Goal: Task Accomplishment & Management: Use online tool/utility

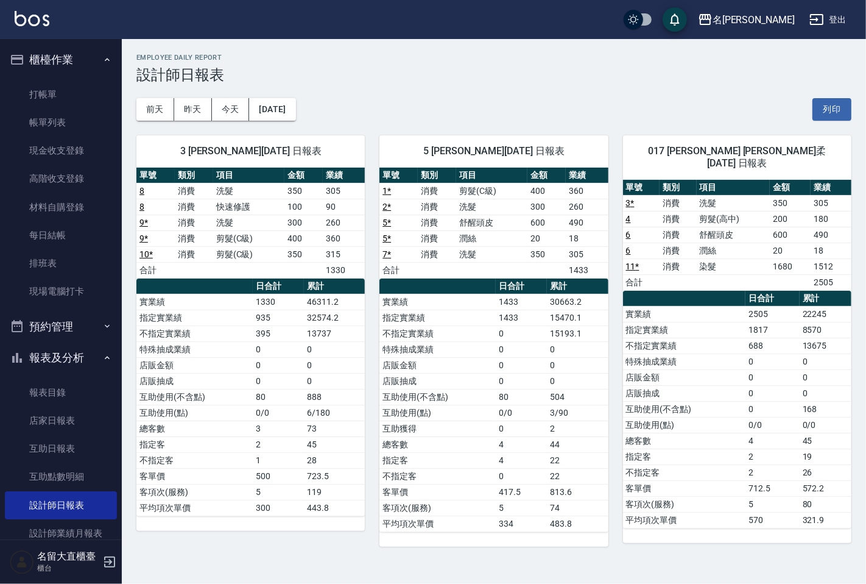
scroll to position [145, 0]
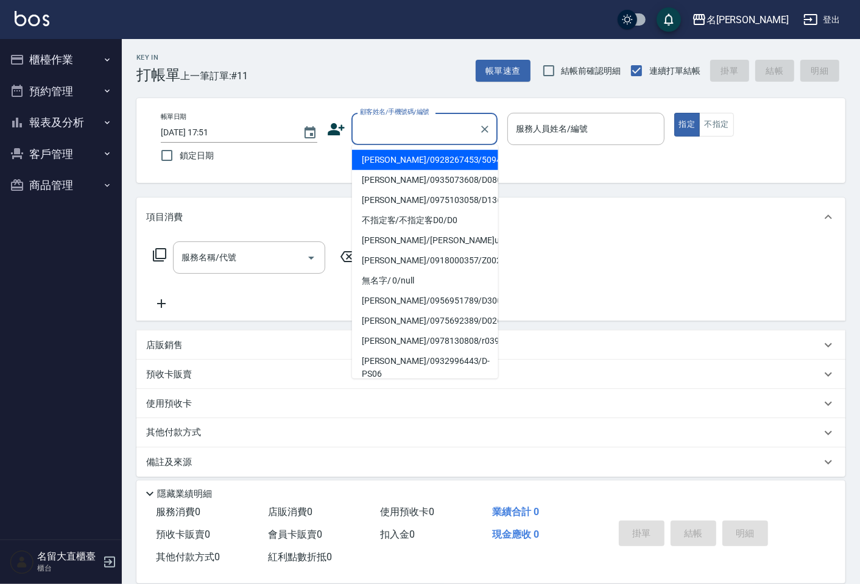
click at [455, 126] on input "顧客姓名/手機號碼/編號" at bounding box center [415, 128] width 117 height 21
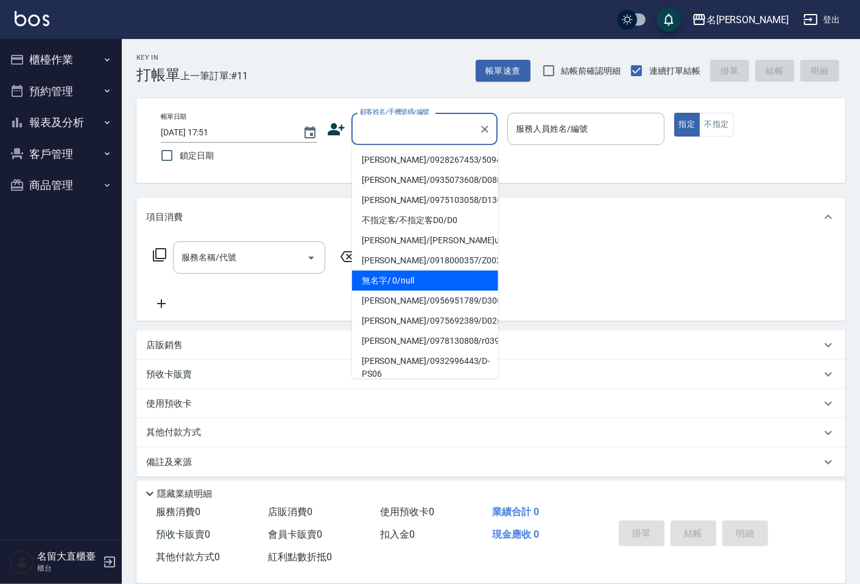
drag, startPoint x: 421, startPoint y: 286, endPoint x: 419, endPoint y: 236, distance: 50.0
click at [421, 285] on li "無名字/ 0/null" at bounding box center [425, 281] width 146 height 20
type input "無名字/ 0/null"
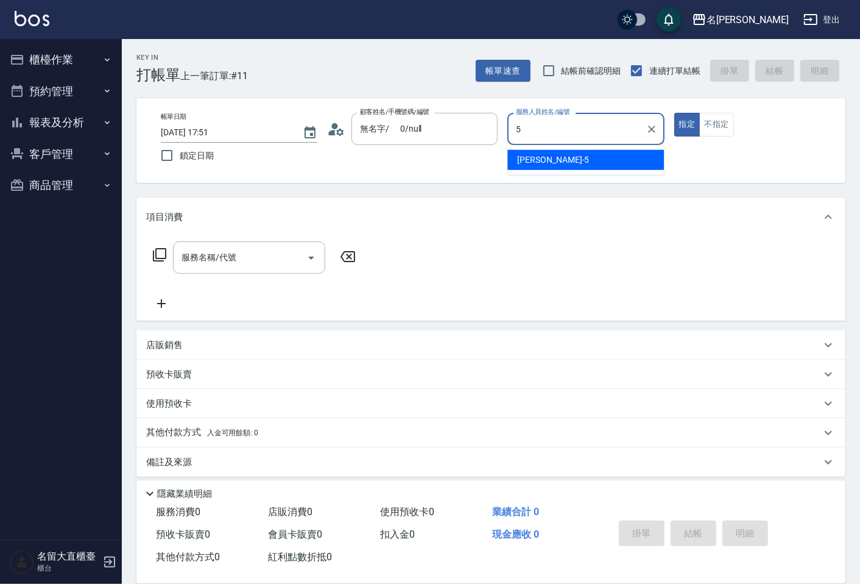
type input "Reese-5"
type button "true"
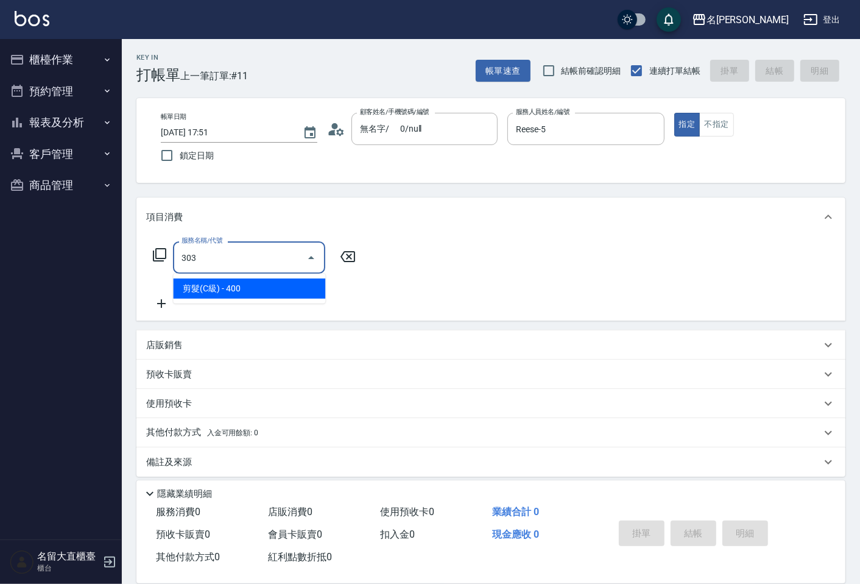
type input "剪髮(C級)(303)"
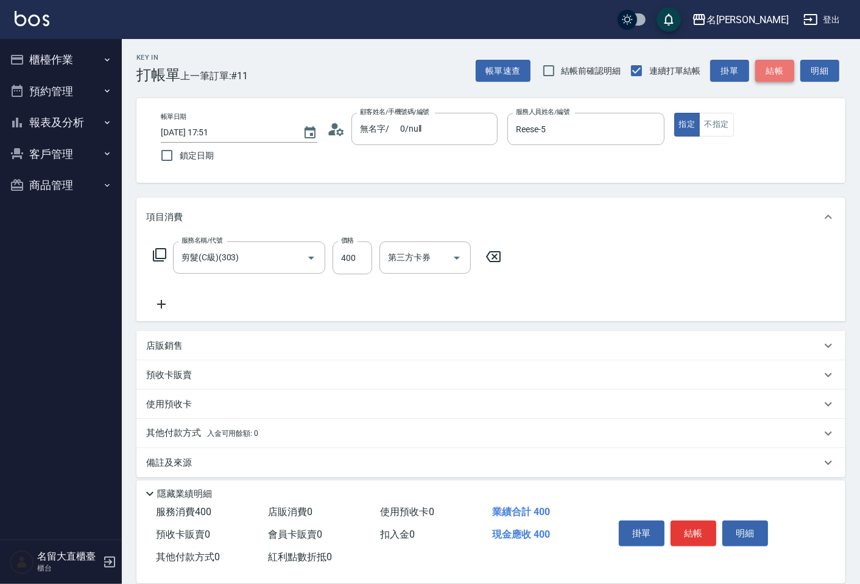
click at [784, 60] on button "結帳" at bounding box center [774, 71] width 39 height 23
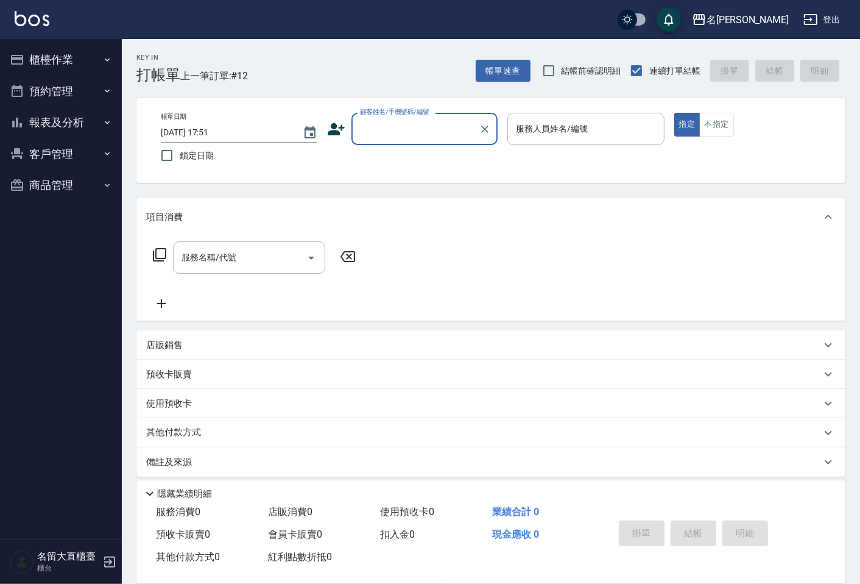
click at [104, 56] on icon "button" at bounding box center [107, 60] width 10 height 10
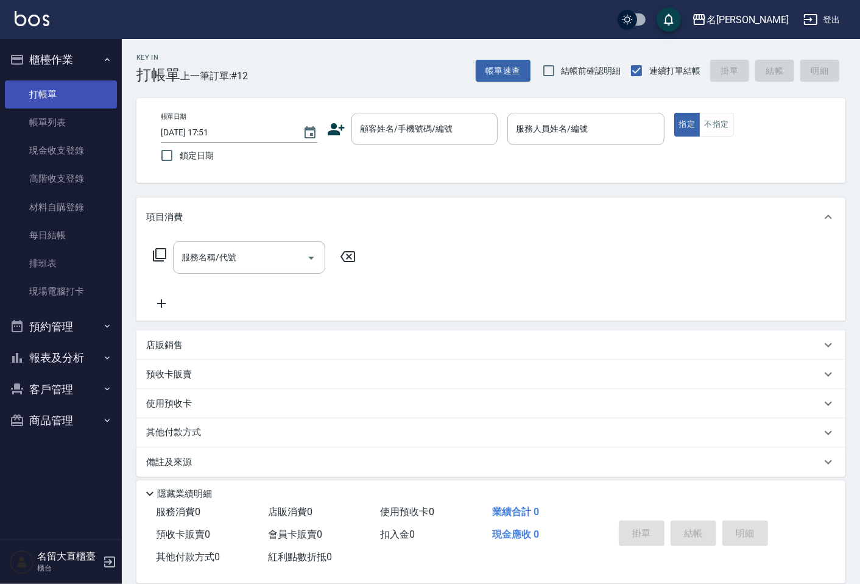
click at [107, 104] on link "打帳單" at bounding box center [61, 94] width 112 height 28
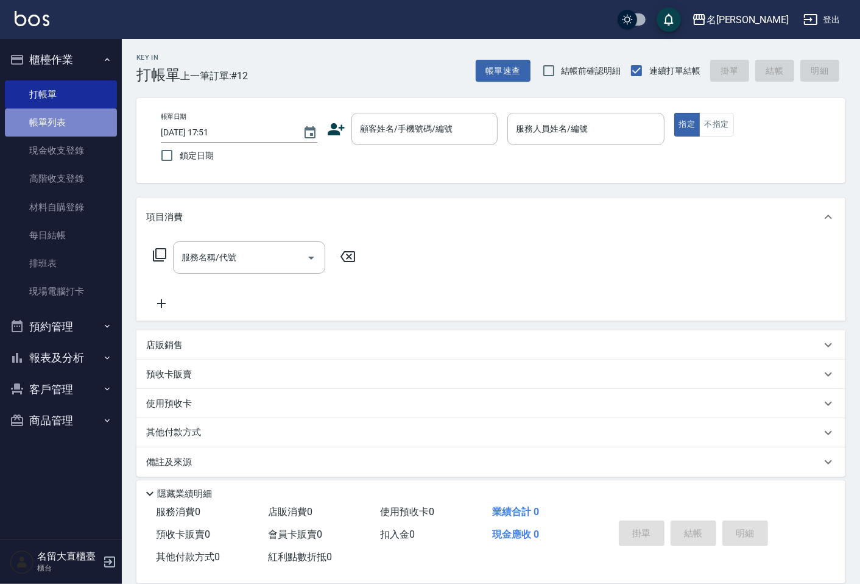
click at [105, 108] on link "帳單列表" at bounding box center [61, 122] width 112 height 28
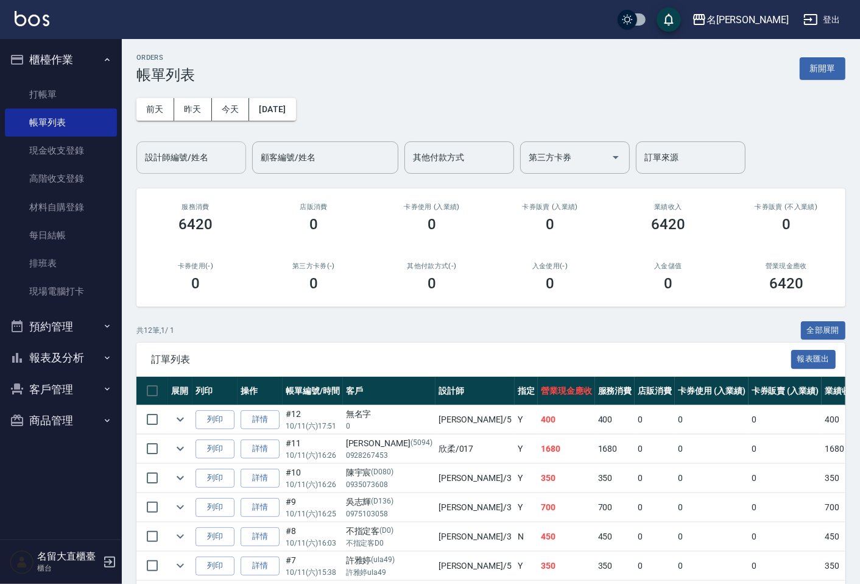
click at [179, 147] on div "設計師編號/姓名" at bounding box center [191, 157] width 110 height 32
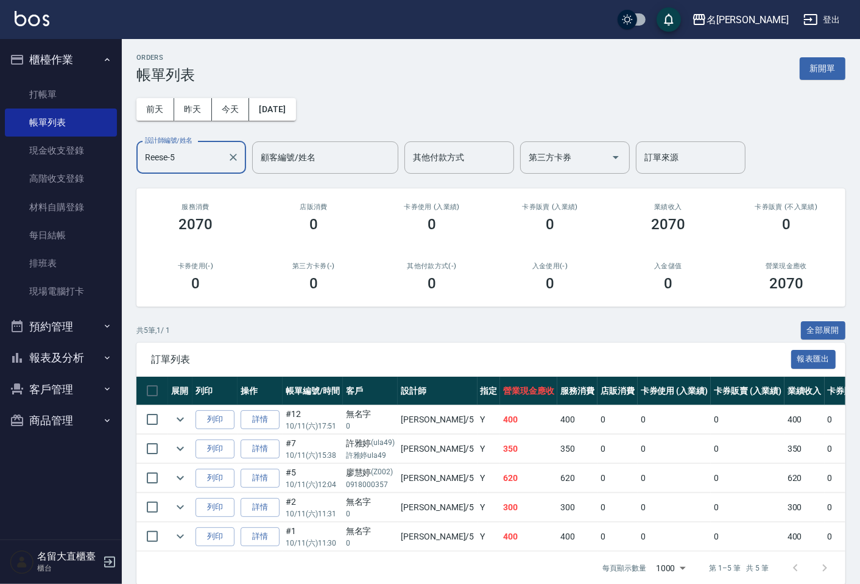
type input "Reese-5"
click at [58, 354] on button "報表及分析" at bounding box center [61, 358] width 112 height 32
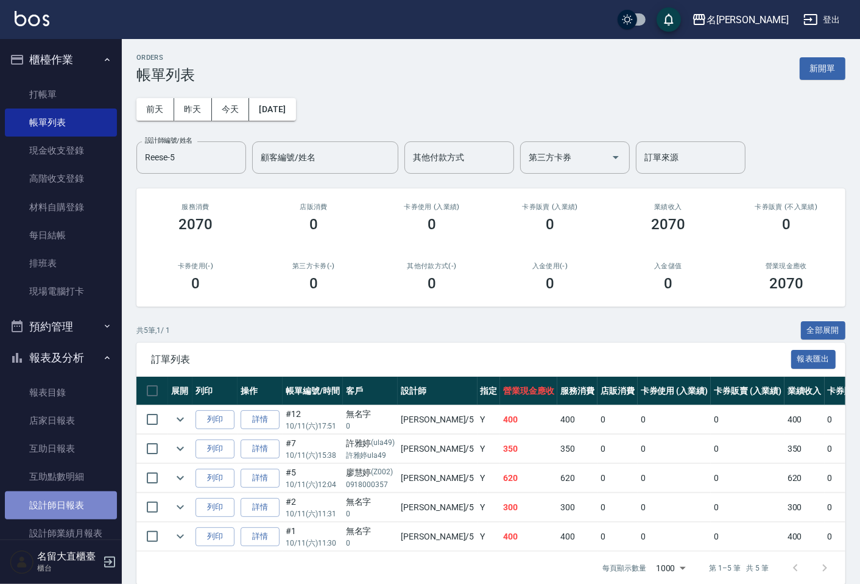
click at [71, 497] on link "設計師日報表" at bounding box center [61, 505] width 112 height 28
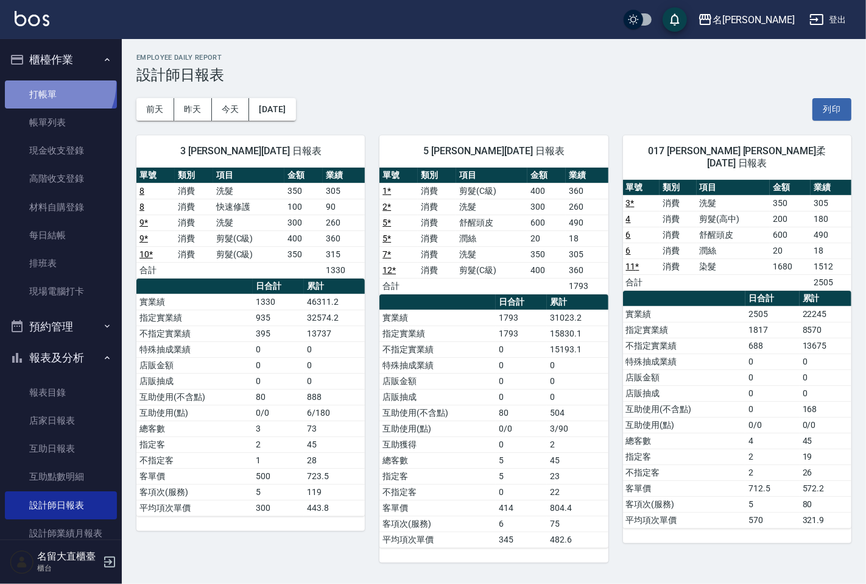
click at [47, 83] on link "打帳單" at bounding box center [61, 94] width 112 height 28
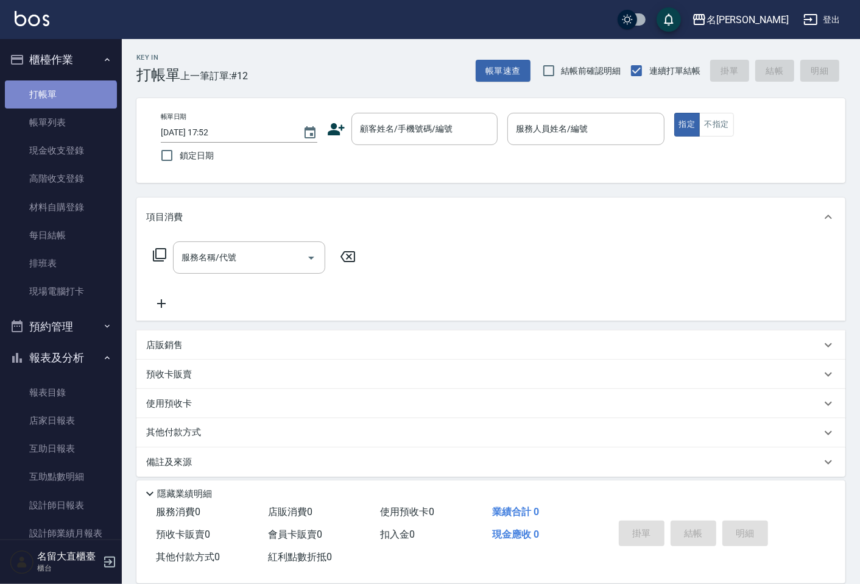
click at [60, 106] on link "打帳單" at bounding box center [61, 94] width 112 height 28
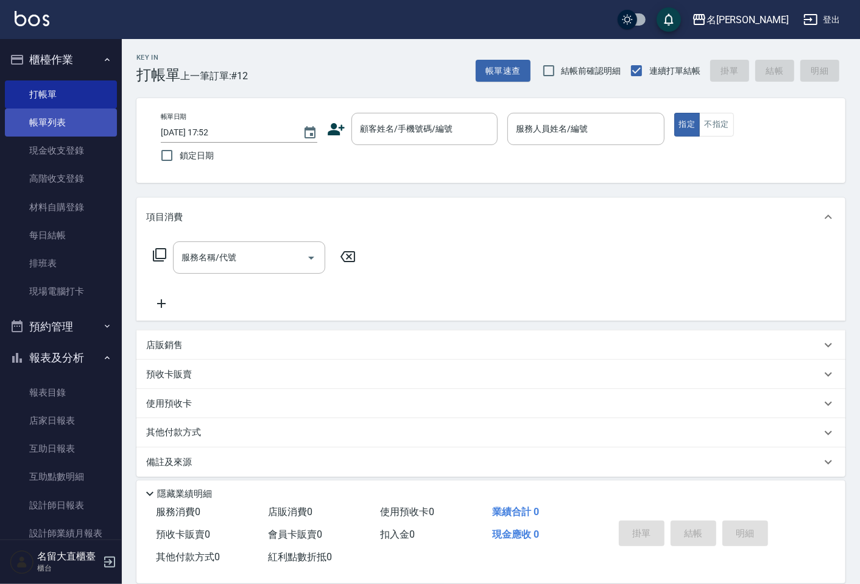
click at [48, 126] on link "帳單列表" at bounding box center [61, 122] width 112 height 28
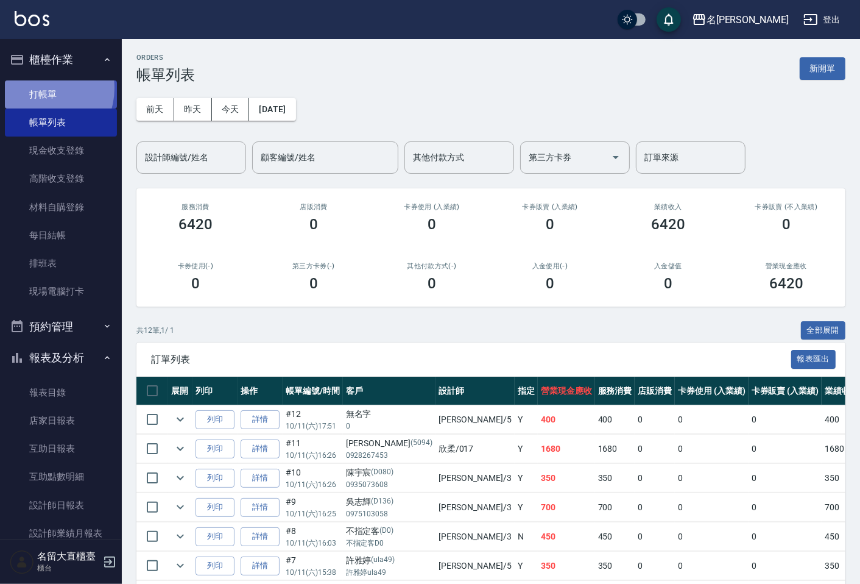
click at [38, 88] on link "打帳單" at bounding box center [61, 94] width 112 height 28
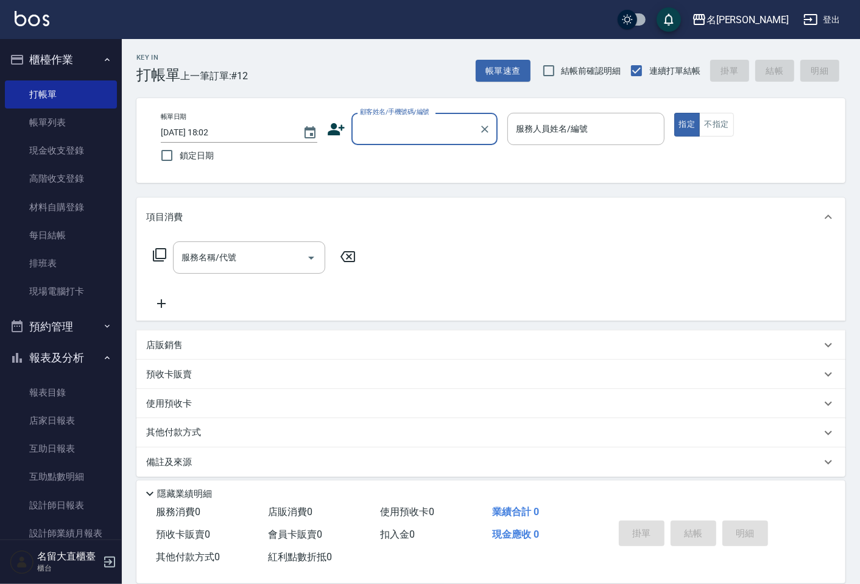
click at [395, 140] on div "顧客姓名/手機號碼/編號" at bounding box center [425, 129] width 146 height 32
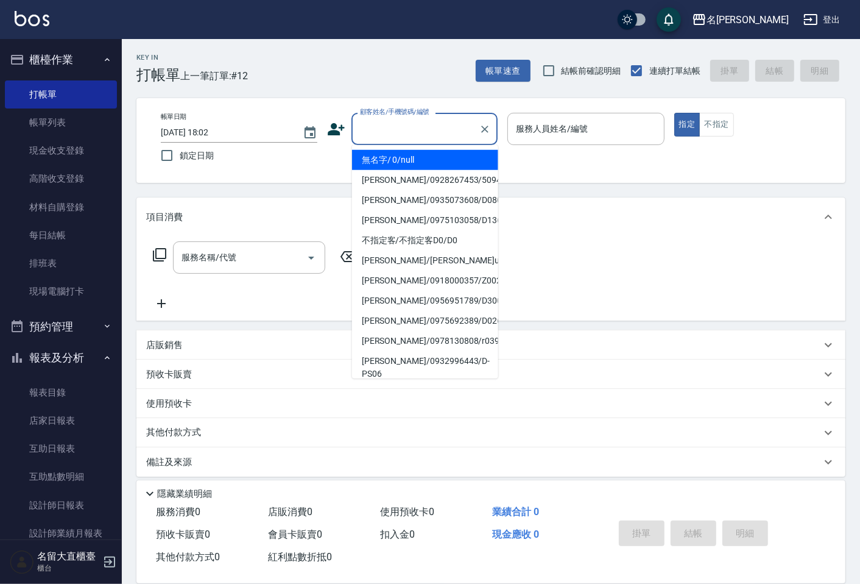
click at [391, 163] on li "無名字/ 0/null" at bounding box center [425, 160] width 146 height 20
type input "無名字/ 0/null"
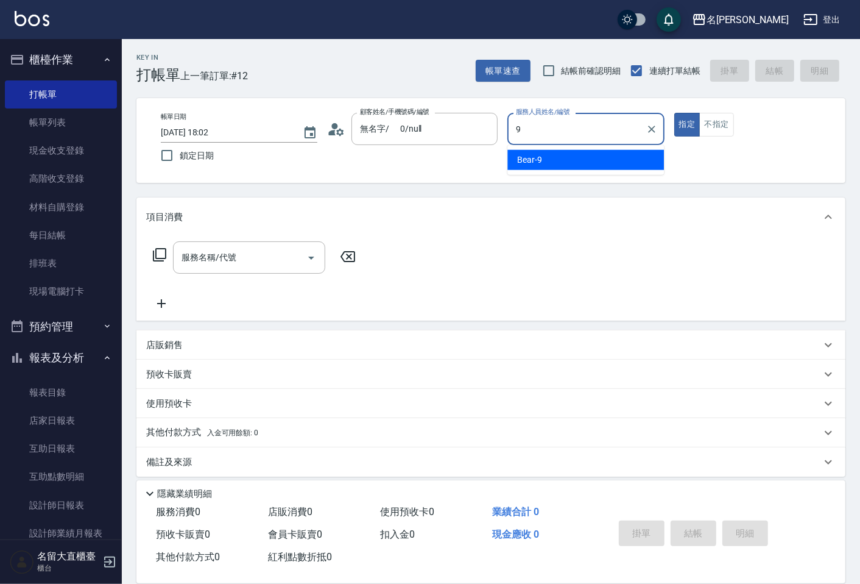
type input "Bear-9"
type button "true"
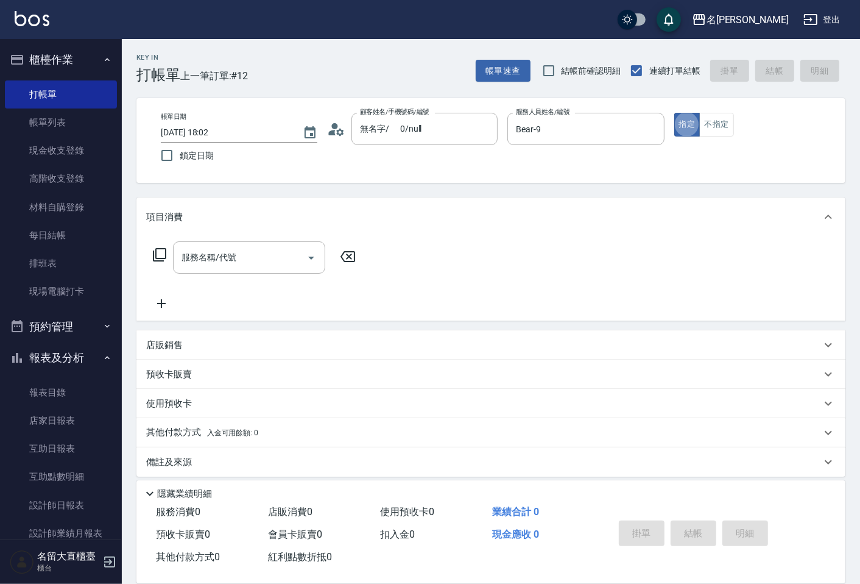
click at [163, 249] on icon at bounding box center [159, 254] width 15 height 15
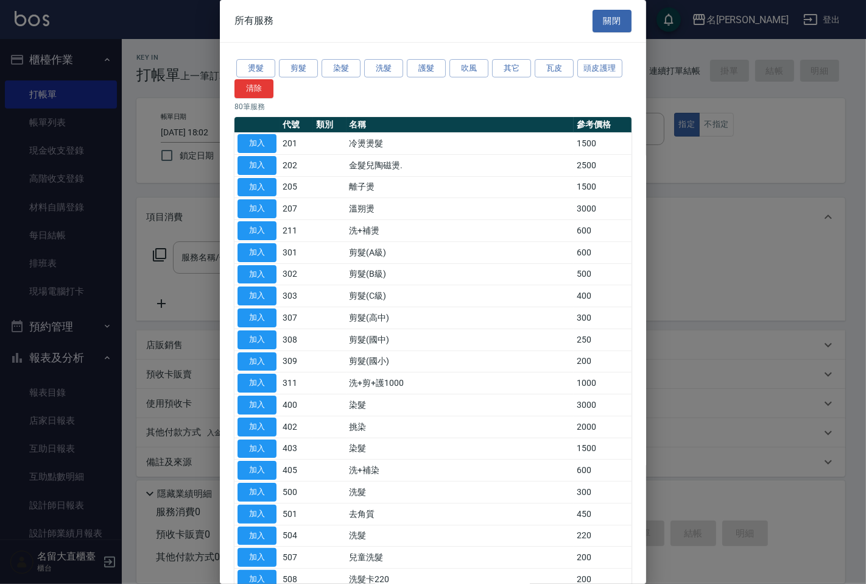
drag, startPoint x: 384, startPoint y: 58, endPoint x: 338, endPoint y: 97, distance: 61.0
click at [385, 59] on button "洗髮" at bounding box center [383, 68] width 39 height 19
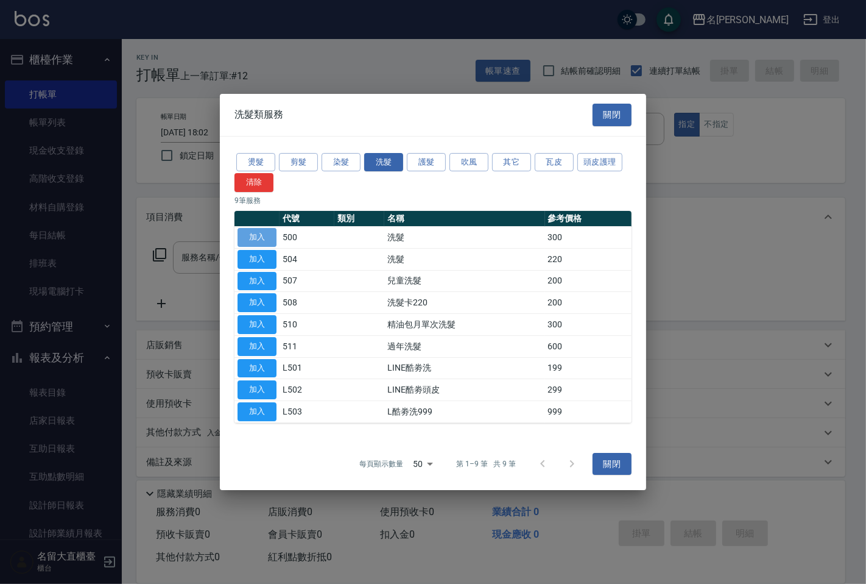
click at [242, 238] on button "加入" at bounding box center [257, 237] width 39 height 19
type input "洗髮(500)"
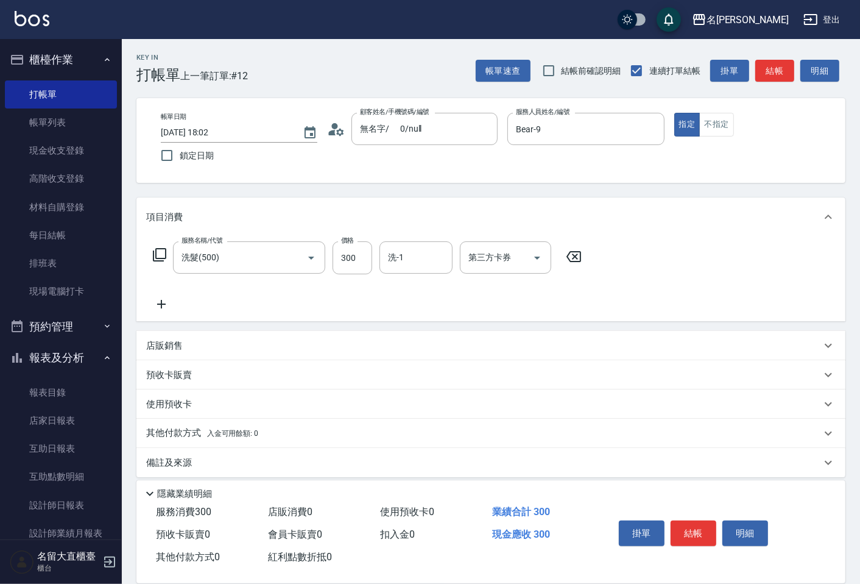
click at [147, 253] on div "服務名稱/代號 洗髮(500) 服務名稱/代號 價格 300 價格 洗-1 洗-1 第三方卡券 第三方卡券" at bounding box center [367, 257] width 443 height 33
click at [160, 248] on icon at bounding box center [159, 254] width 13 height 13
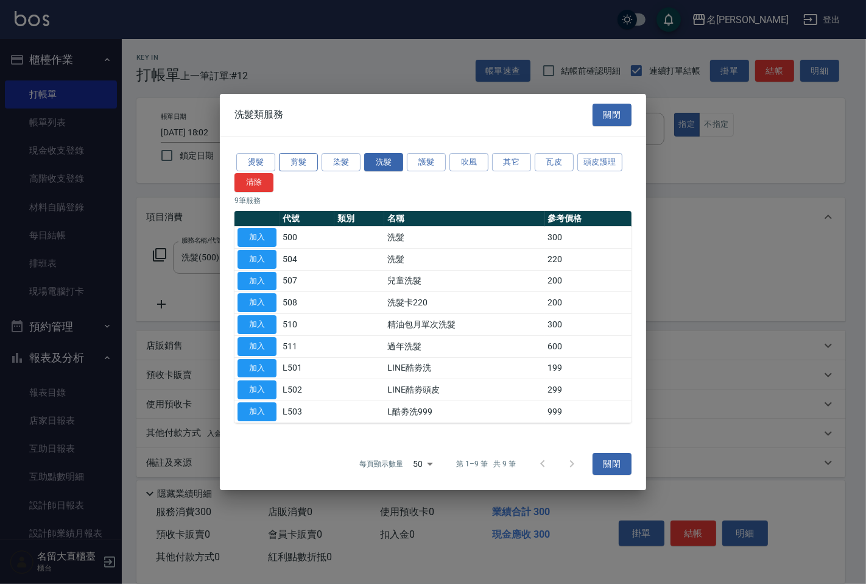
click at [295, 163] on button "剪髮" at bounding box center [298, 162] width 39 height 19
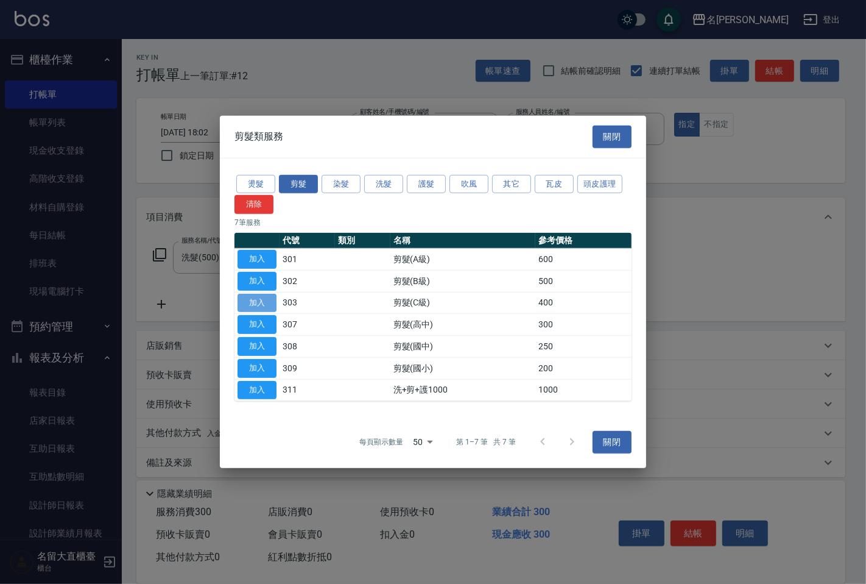
click at [246, 297] on button "加入" at bounding box center [257, 302] width 39 height 19
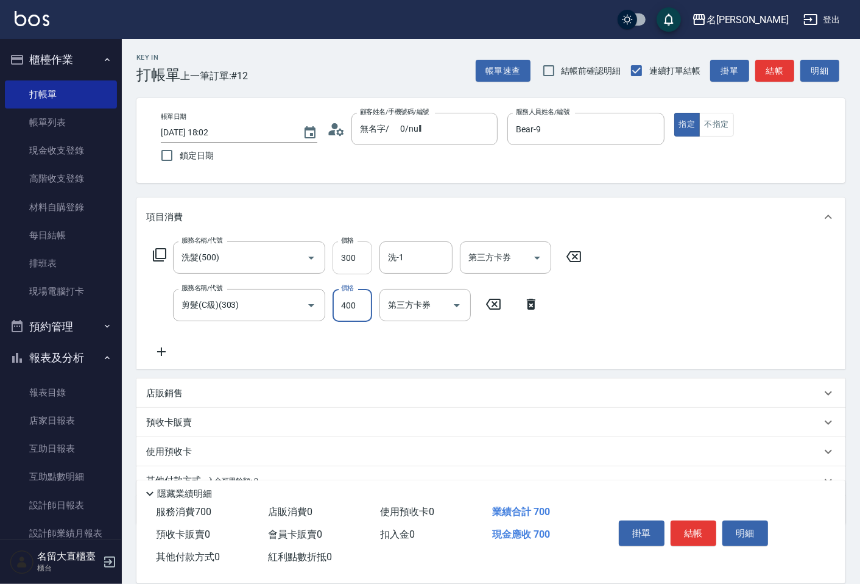
click at [361, 248] on input "300" at bounding box center [353, 257] width 40 height 33
click at [354, 253] on input "300" at bounding box center [353, 257] width 40 height 33
type input "350"
click at [425, 263] on input "洗-1" at bounding box center [416, 257] width 62 height 21
type input "20"
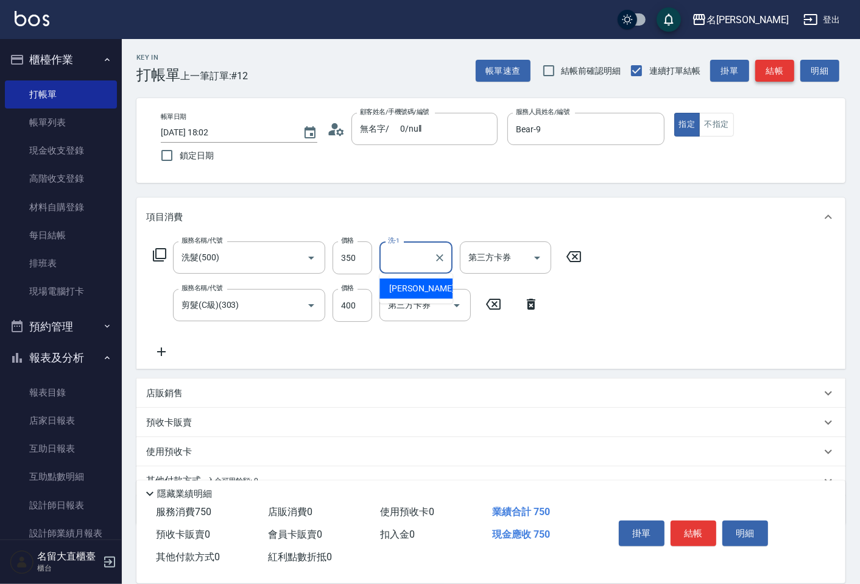
click at [782, 74] on button "結帳" at bounding box center [774, 71] width 39 height 23
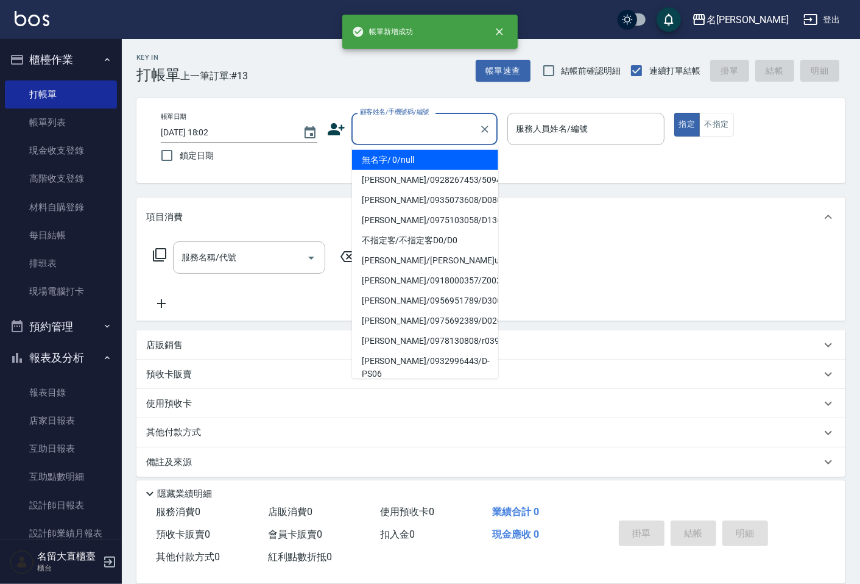
click at [378, 124] on input "顧客姓名/手機號碼/編號" at bounding box center [415, 128] width 117 height 21
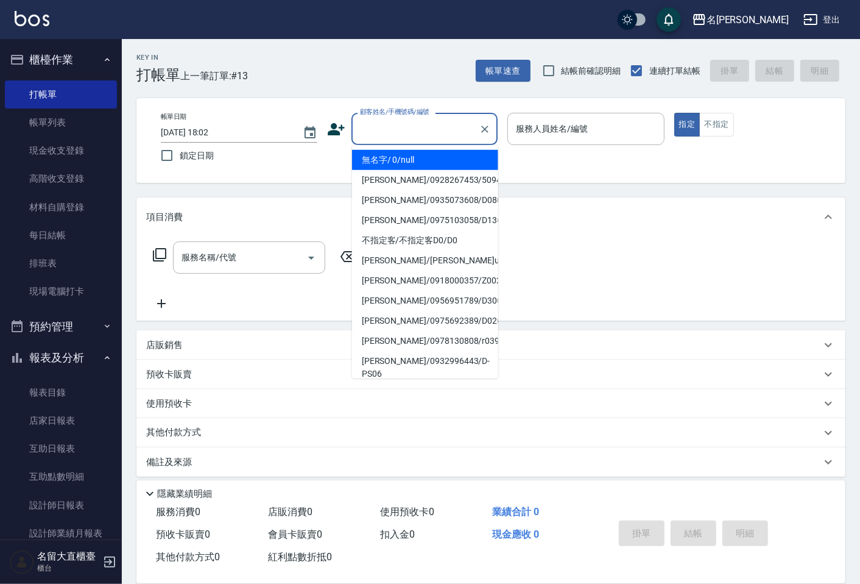
click at [376, 166] on li "無名字/ 0/null" at bounding box center [425, 160] width 146 height 20
type input "無名字/ 0/null"
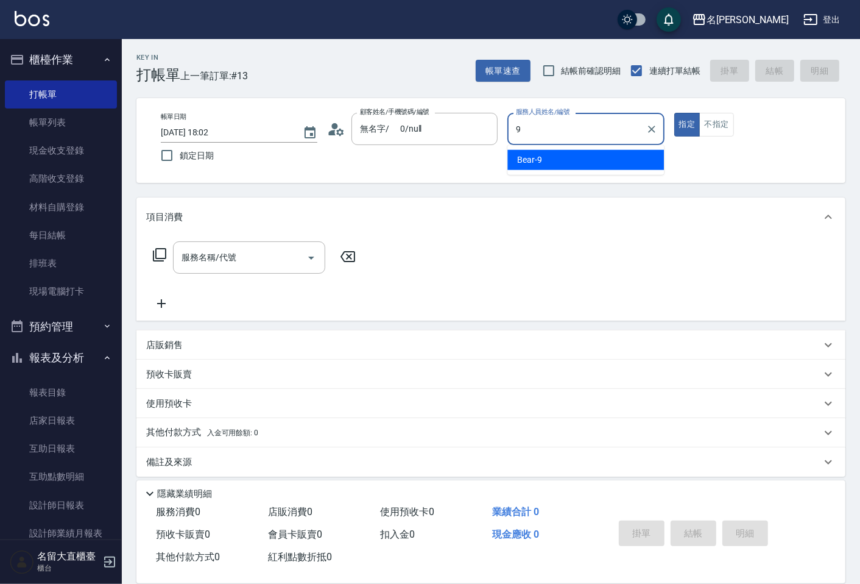
type input "Bear-9"
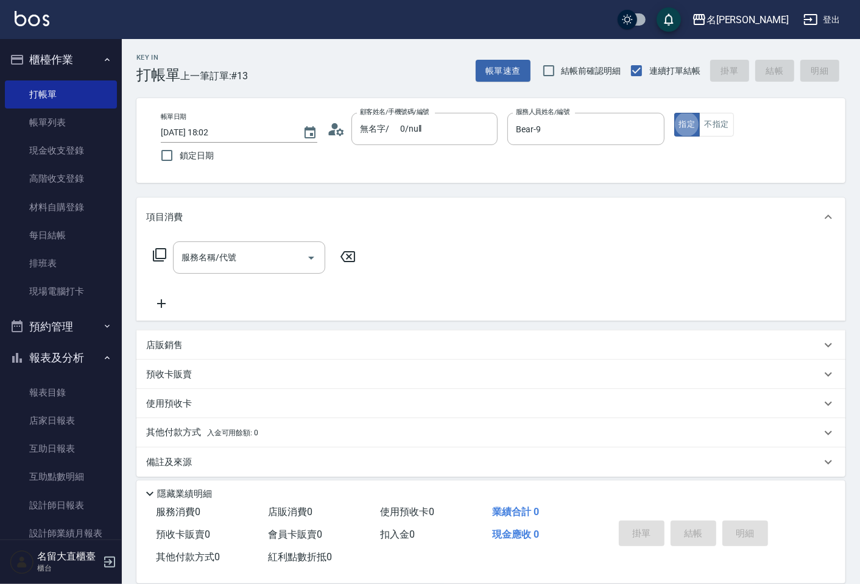
click at [158, 247] on icon at bounding box center [159, 254] width 15 height 15
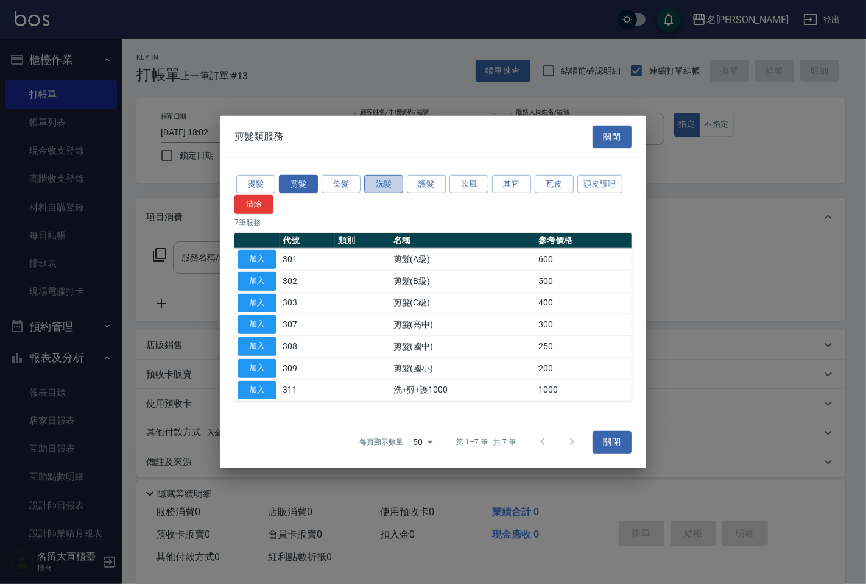
click at [385, 183] on button "洗髮" at bounding box center [383, 183] width 39 height 19
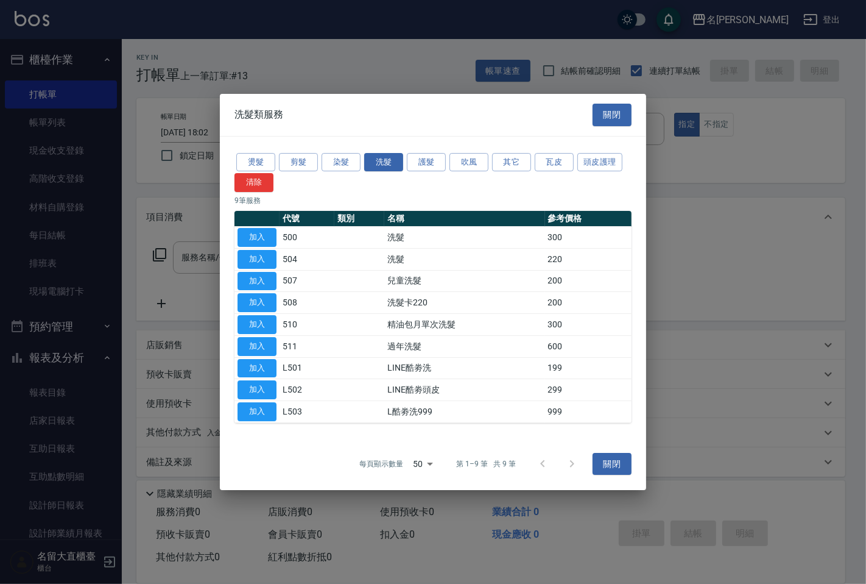
click at [250, 236] on button "加入" at bounding box center [257, 237] width 39 height 19
type input "洗髮(500)"
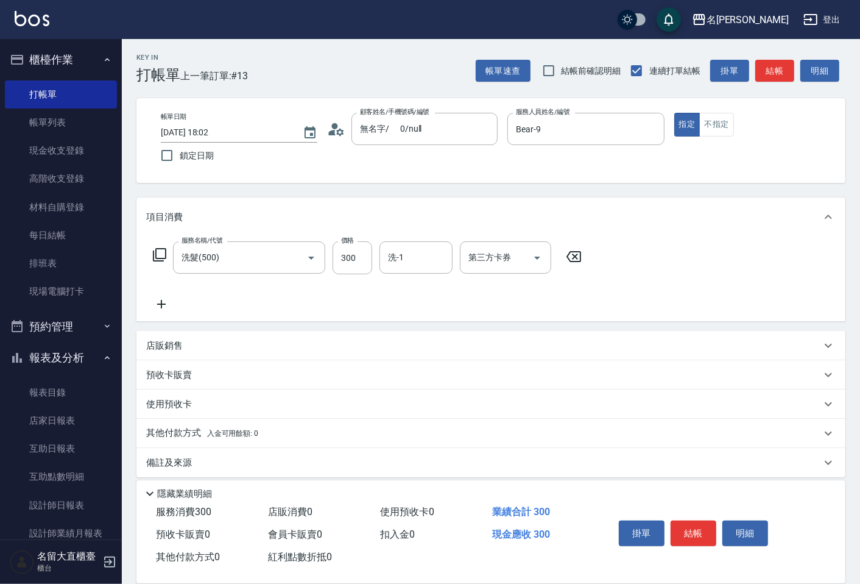
click at [156, 255] on icon at bounding box center [159, 254] width 13 height 13
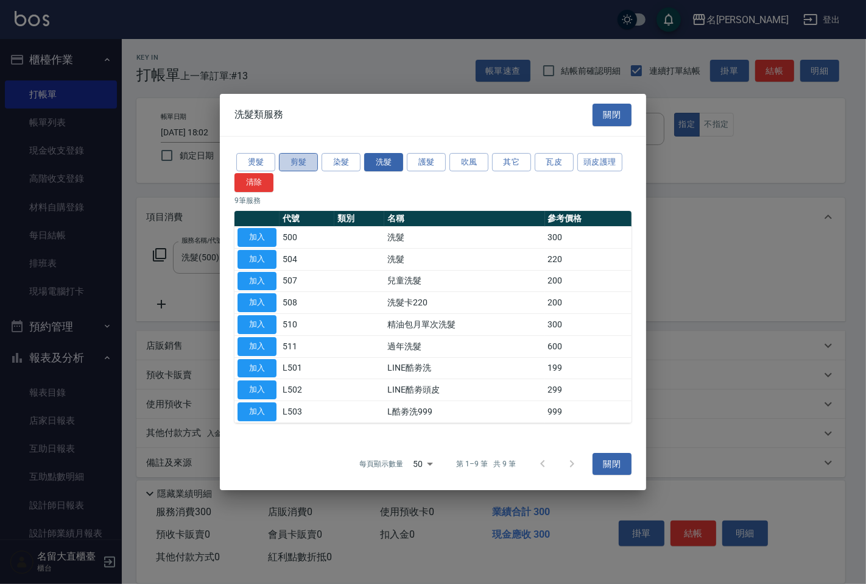
click at [302, 166] on button "剪髮" at bounding box center [298, 162] width 39 height 19
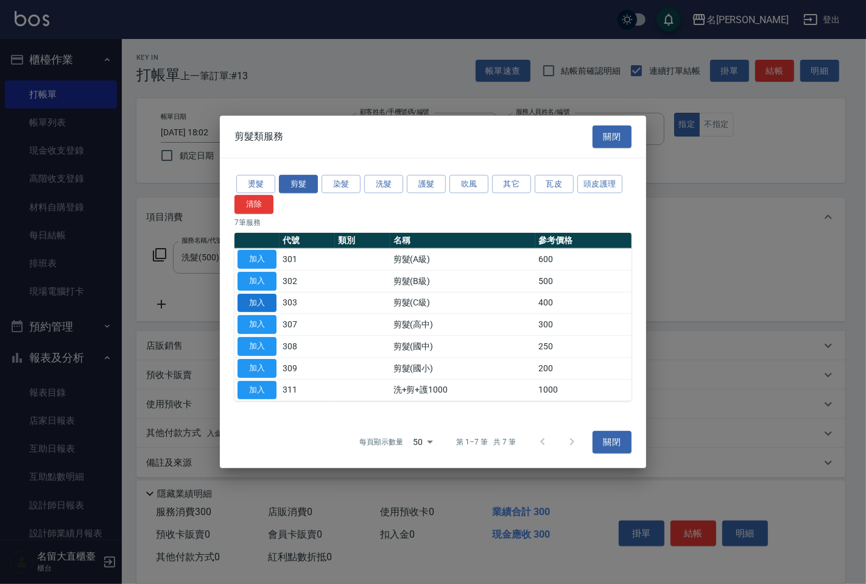
click at [258, 299] on button "加入" at bounding box center [257, 302] width 39 height 19
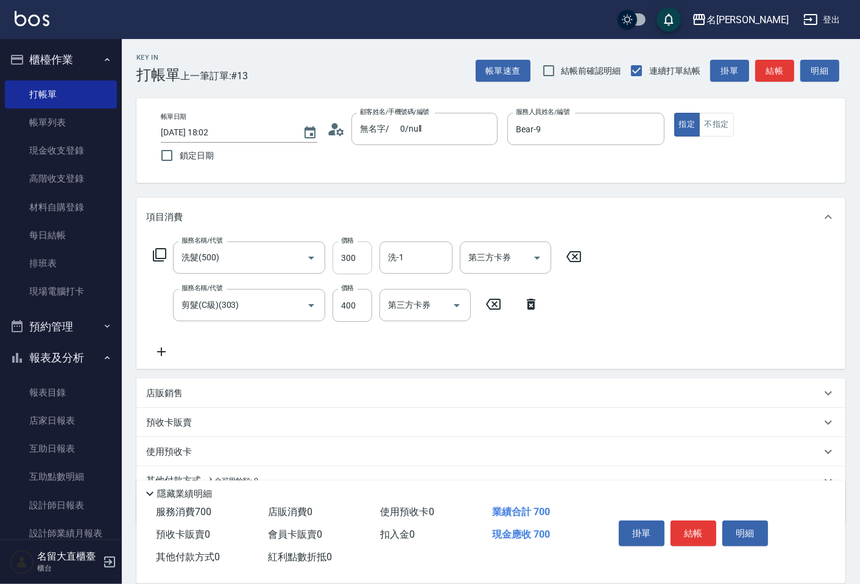
click at [353, 256] on input "300" at bounding box center [353, 257] width 40 height 33
type input "400"
click at [354, 261] on input "300" at bounding box center [353, 257] width 40 height 33
type input "350"
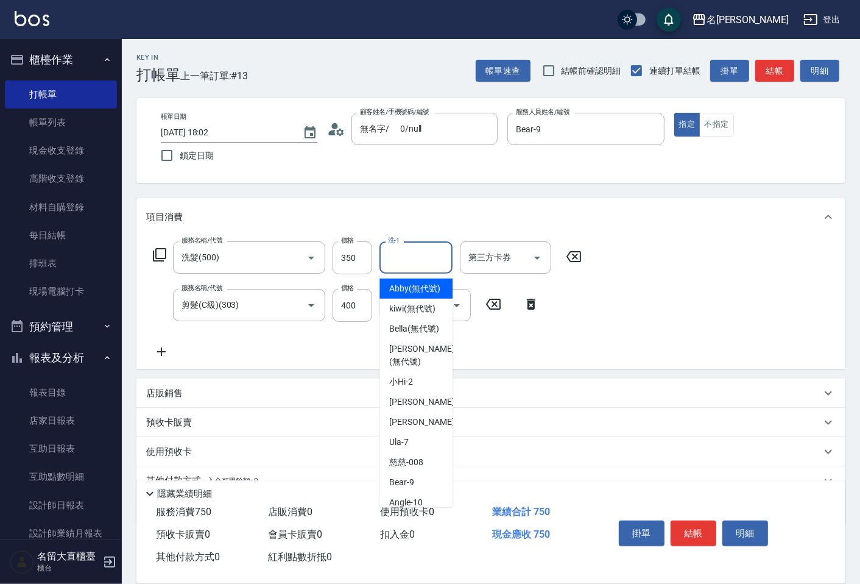
click at [391, 255] on input "洗-1" at bounding box center [416, 257] width 62 height 21
click at [762, 74] on button "結帳" at bounding box center [774, 71] width 39 height 23
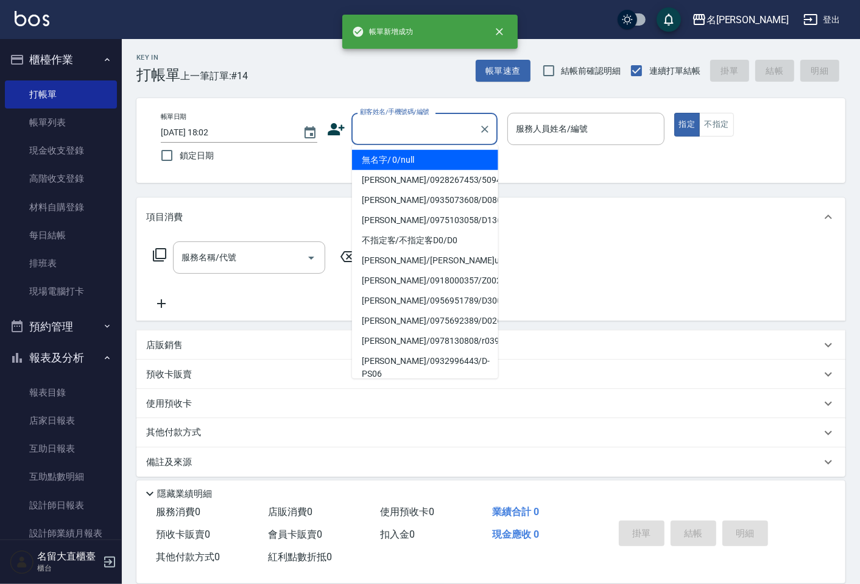
click at [363, 129] on input "顧客姓名/手機號碼/編號" at bounding box center [415, 128] width 117 height 21
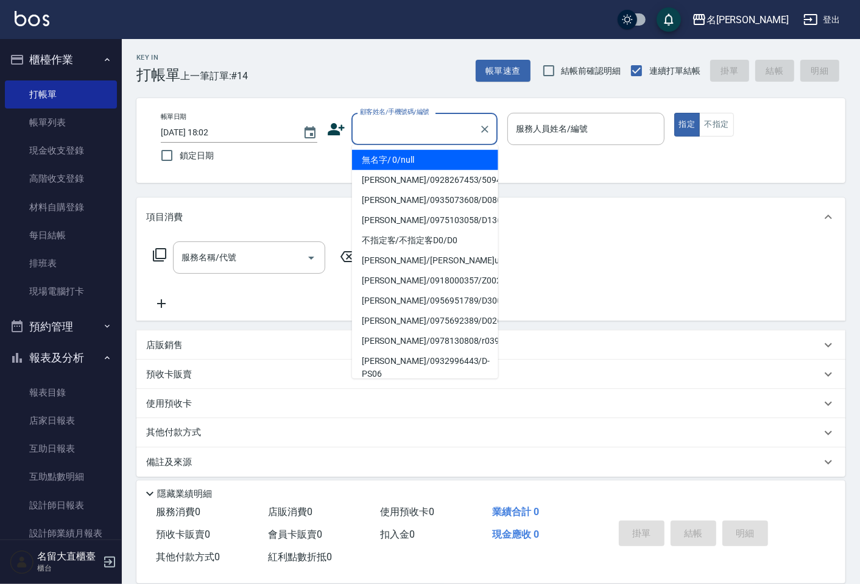
click at [373, 159] on li "無名字/ 0/null" at bounding box center [425, 160] width 146 height 20
type input "無名字/ 0/null"
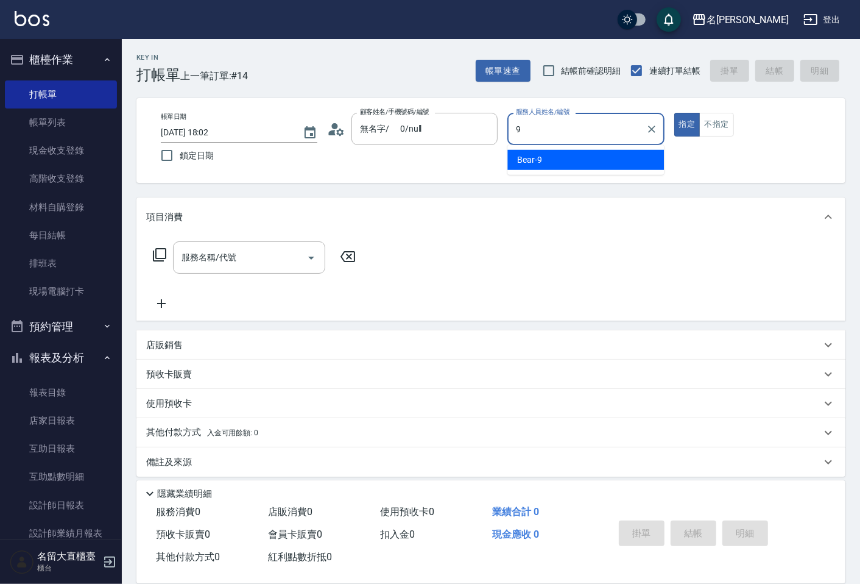
type input "Bear-9"
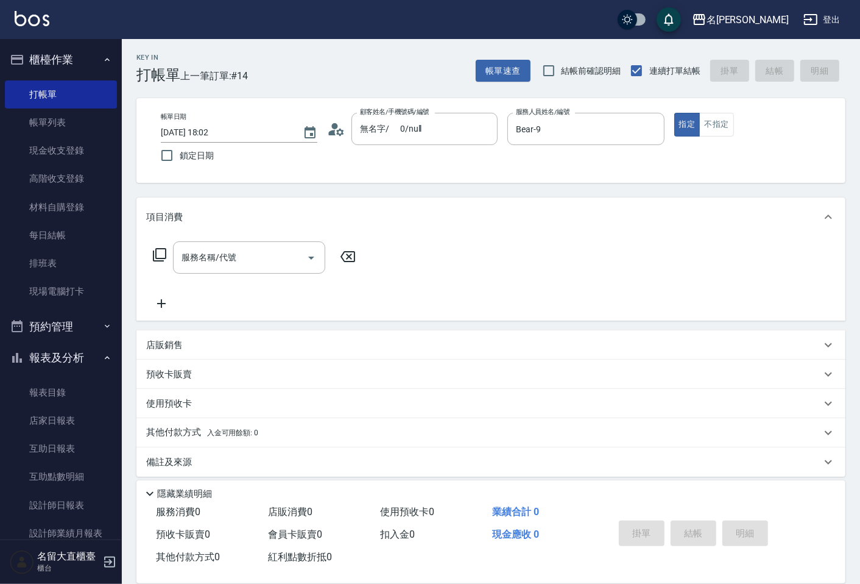
click at [157, 254] on icon at bounding box center [159, 254] width 15 height 15
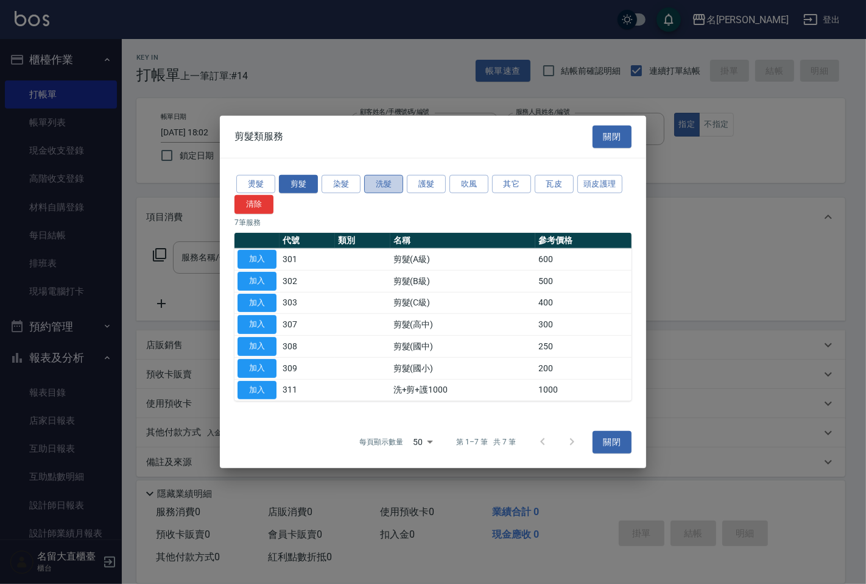
click at [382, 181] on button "洗髮" at bounding box center [383, 183] width 39 height 19
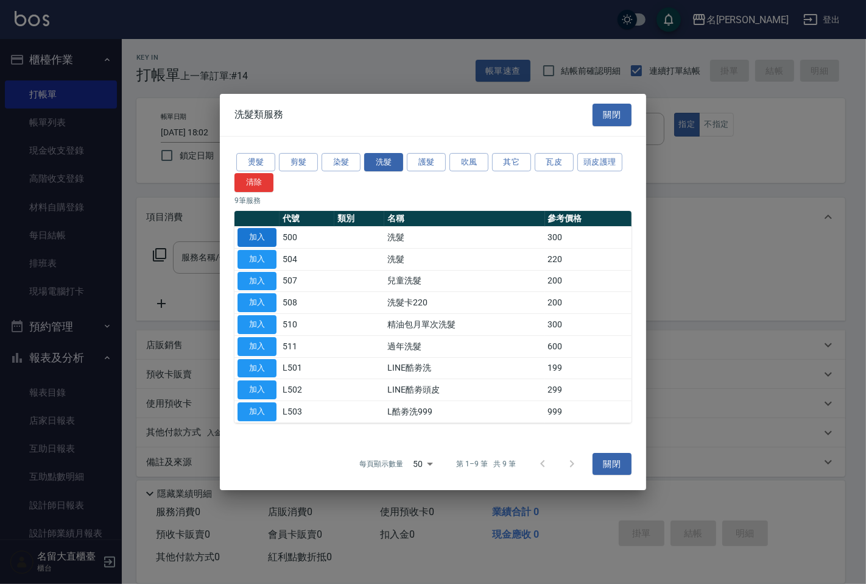
click at [257, 238] on button "加入" at bounding box center [257, 237] width 39 height 19
type input "洗髮(500)"
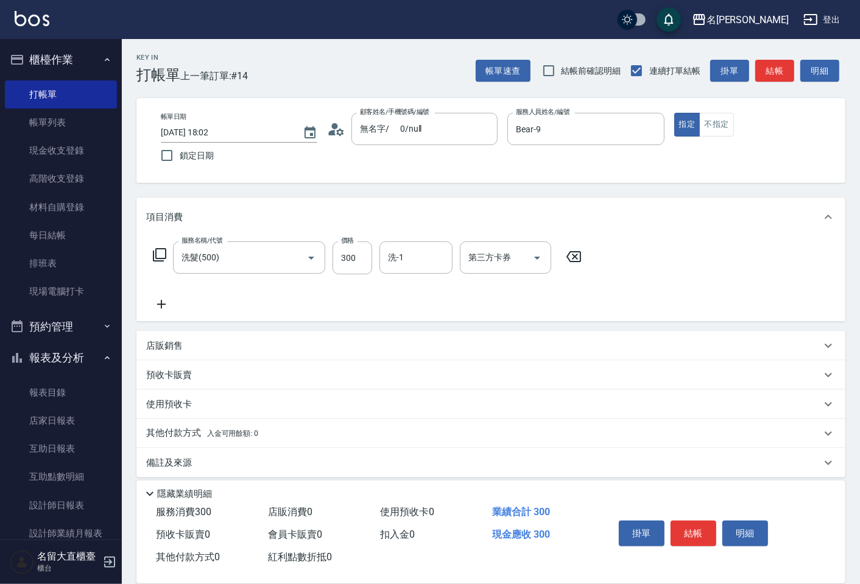
click at [166, 254] on div "服務名稱/代號 洗髮(500) 服務名稱/代號 價格 300 價格 洗-1 洗-1 第三方卡券 第三方卡券" at bounding box center [367, 257] width 443 height 33
click at [166, 252] on icon at bounding box center [159, 254] width 13 height 13
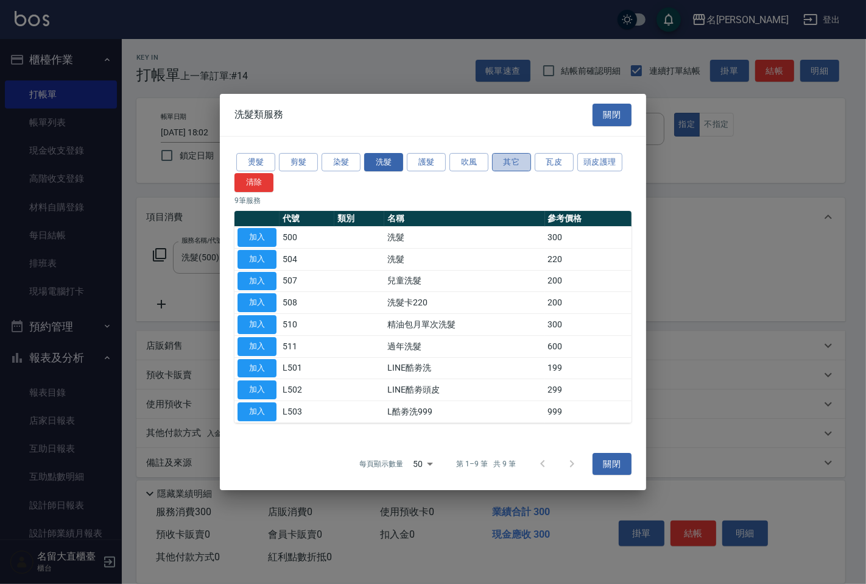
click at [498, 163] on button "其它" at bounding box center [511, 162] width 39 height 19
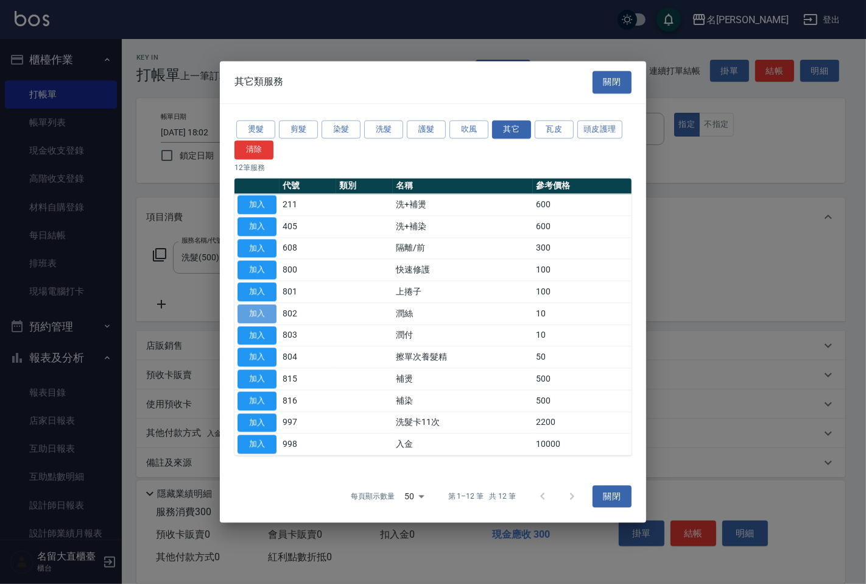
click at [252, 311] on button "加入" at bounding box center [257, 313] width 39 height 19
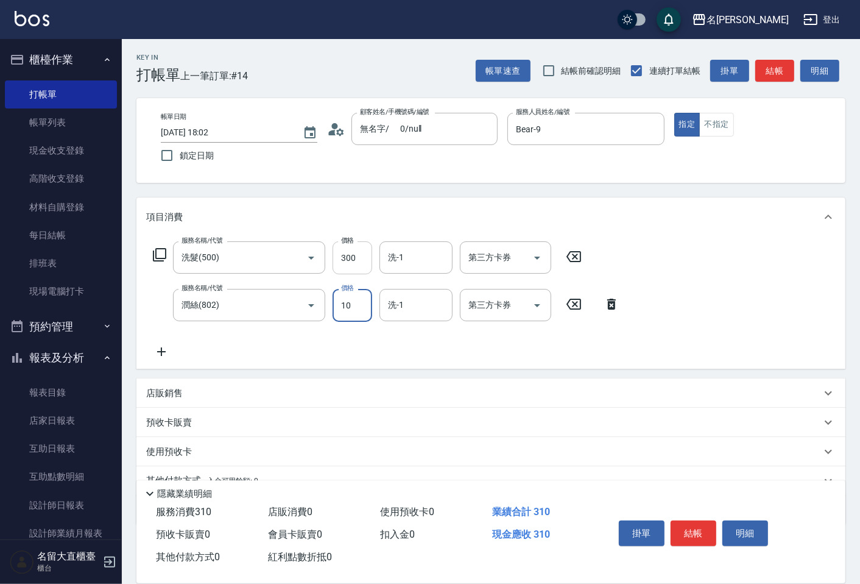
click at [348, 253] on input "300" at bounding box center [353, 257] width 40 height 33
click at [349, 259] on input "300" at bounding box center [353, 257] width 40 height 33
click at [349, 259] on input "3030" at bounding box center [353, 257] width 40 height 33
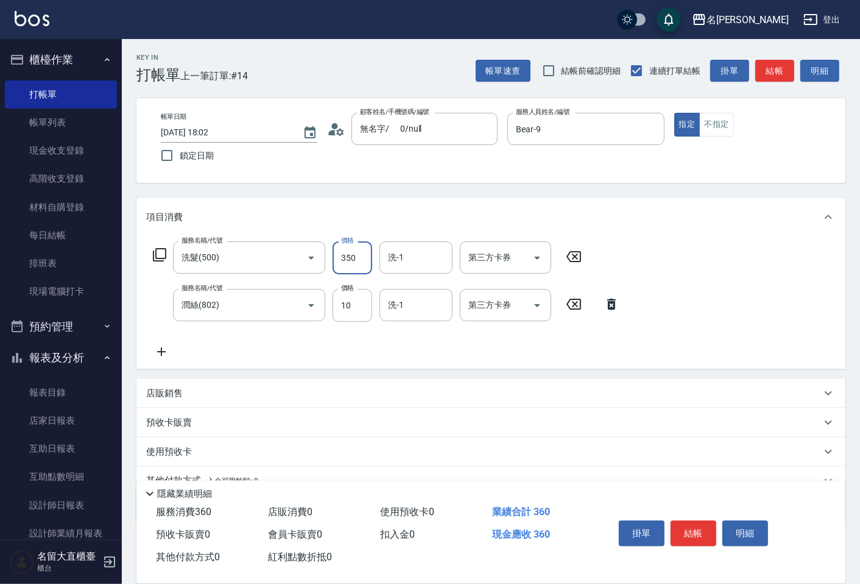
type input "350"
click at [329, 300] on div "服務名稱/代號 [PERSON_NAME](802) 服務名稱/代號 價格 10 價格 洗-1 洗-1 第三方卡券 第三方卡券" at bounding box center [386, 305] width 481 height 33
click at [346, 297] on input "10" at bounding box center [353, 305] width 40 height 33
type input "20"
click at [402, 261] on input "洗-1" at bounding box center [416, 257] width 62 height 21
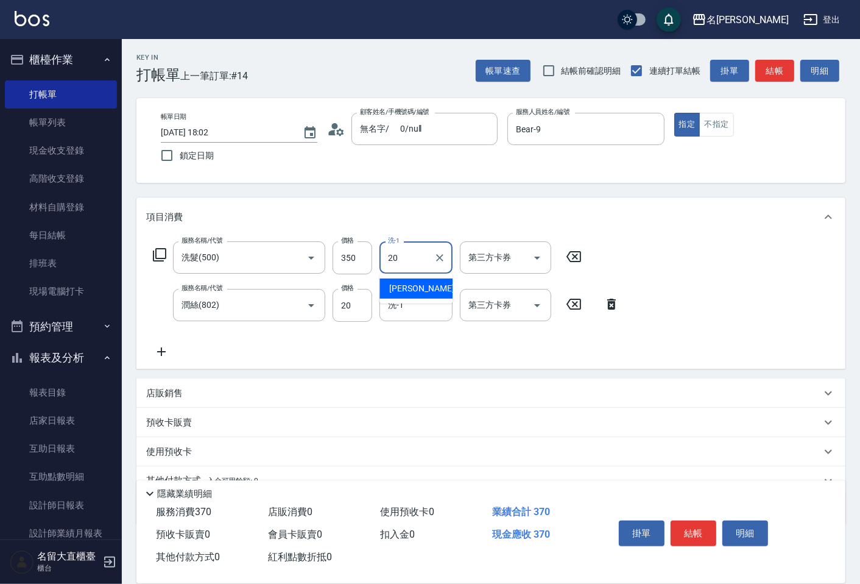
click at [398, 297] on div "詩雅 -20" at bounding box center [416, 288] width 73 height 20
type input "詩雅-20"
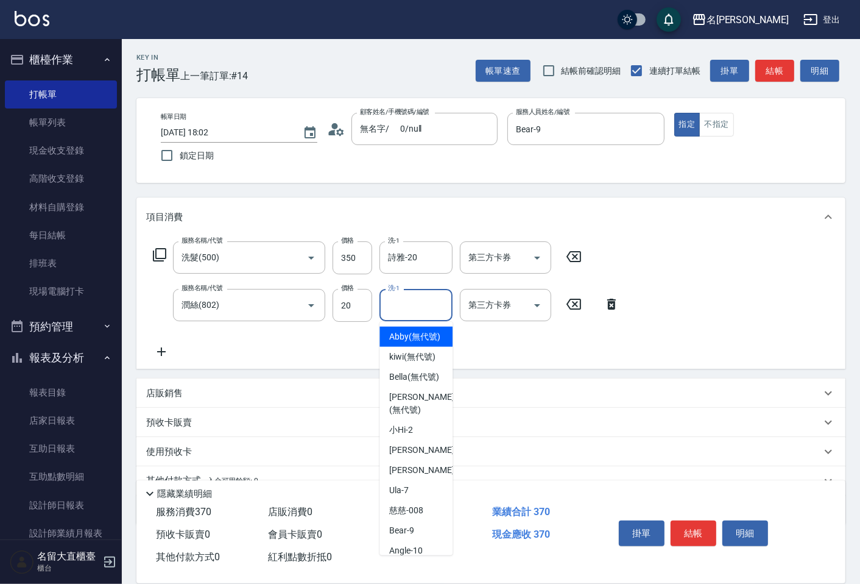
click at [398, 301] on input "洗-1" at bounding box center [416, 304] width 62 height 21
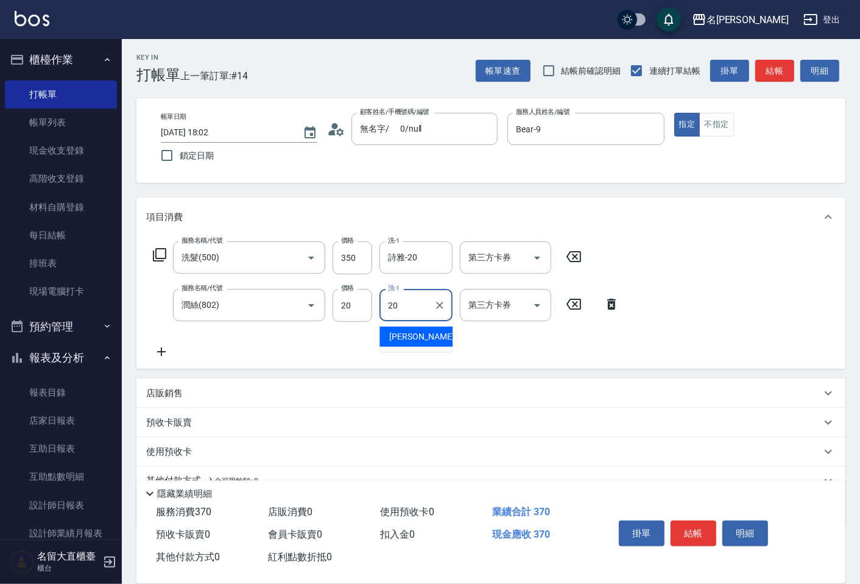
click at [399, 325] on ul "詩雅 -20" at bounding box center [416, 337] width 73 height 30
click at [394, 335] on span "詩雅 -20" at bounding box center [427, 336] width 77 height 13
type input "詩雅-20"
click at [725, 129] on button "不指定" at bounding box center [716, 125] width 34 height 24
click at [762, 68] on button "結帳" at bounding box center [774, 71] width 39 height 23
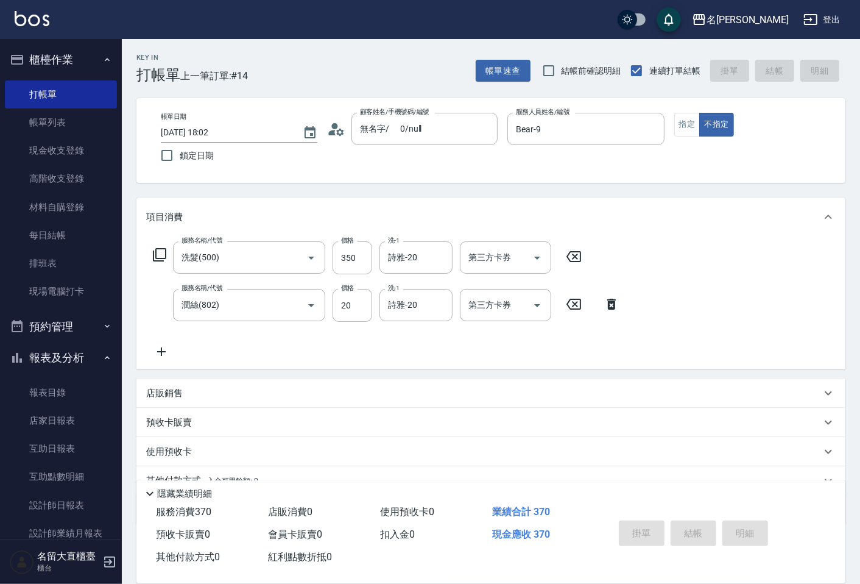
type input "[DATE] 18:03"
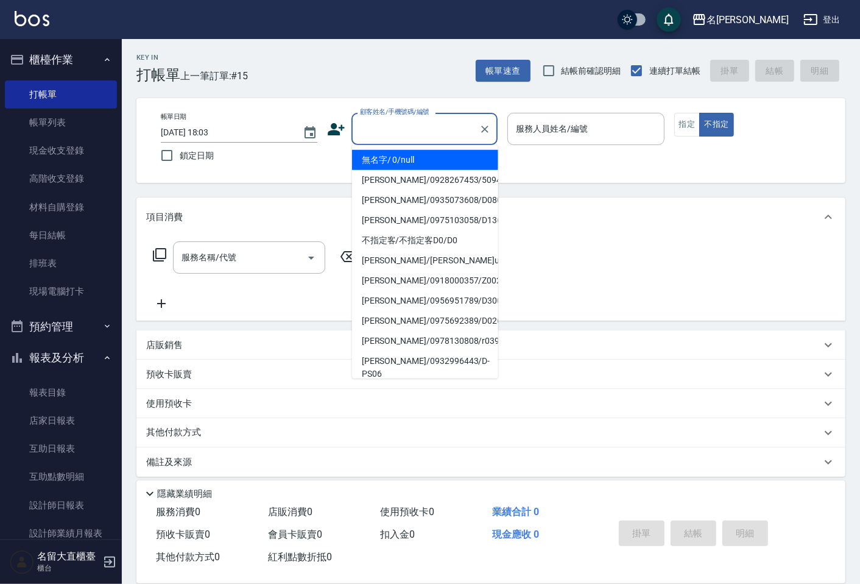
click at [439, 125] on input "顧客姓名/手機號碼/編號" at bounding box center [415, 128] width 117 height 21
click at [408, 150] on li "無名字/ 0/null" at bounding box center [425, 160] width 146 height 20
type input "無名字/ 0/null"
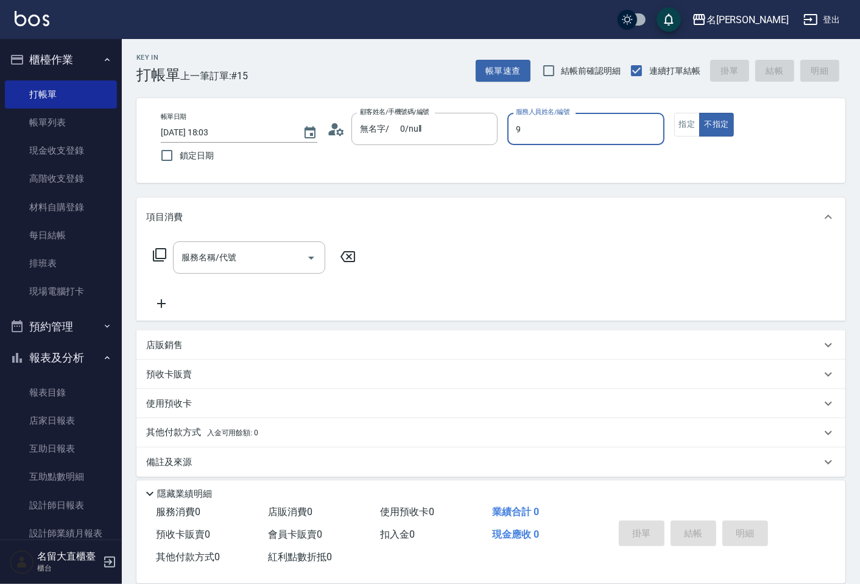
type input "Bear-9"
type button "false"
click at [687, 131] on button "指定" at bounding box center [687, 125] width 26 height 24
click at [162, 251] on icon at bounding box center [159, 254] width 15 height 15
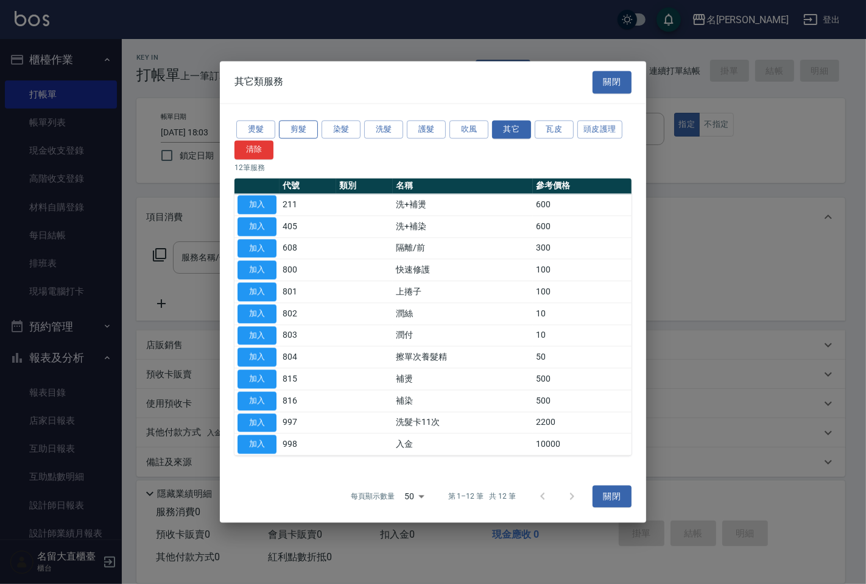
click at [294, 121] on button "剪髮" at bounding box center [298, 129] width 39 height 19
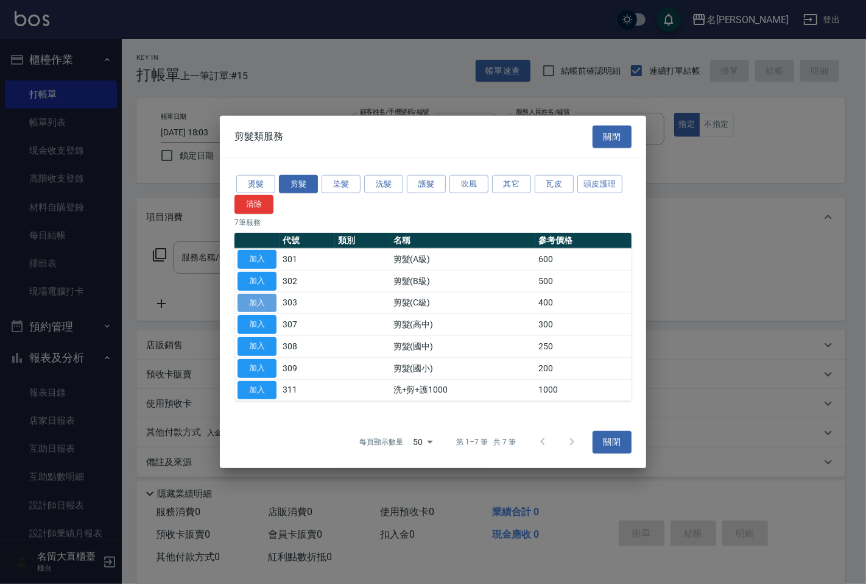
click at [241, 302] on button "加入" at bounding box center [257, 302] width 39 height 19
type input "剪髮(C級)(303)"
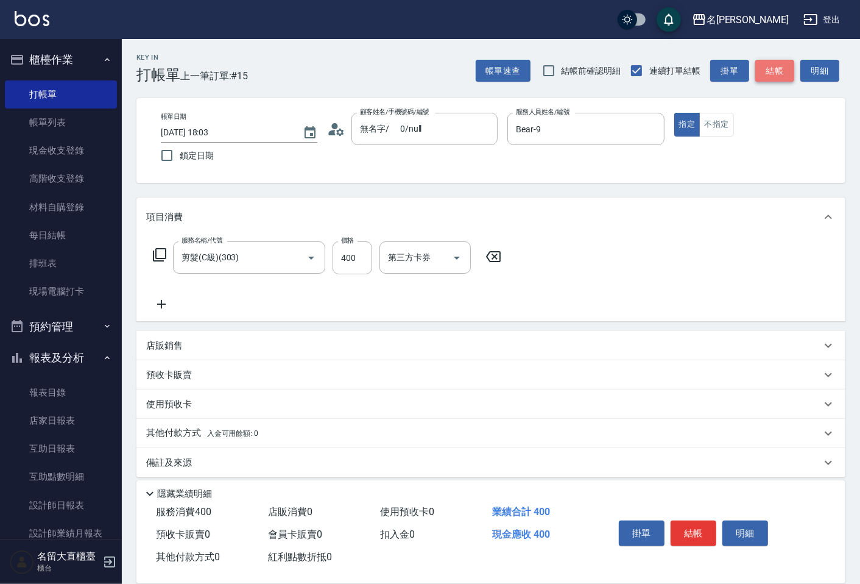
click at [776, 66] on button "結帳" at bounding box center [774, 71] width 39 height 23
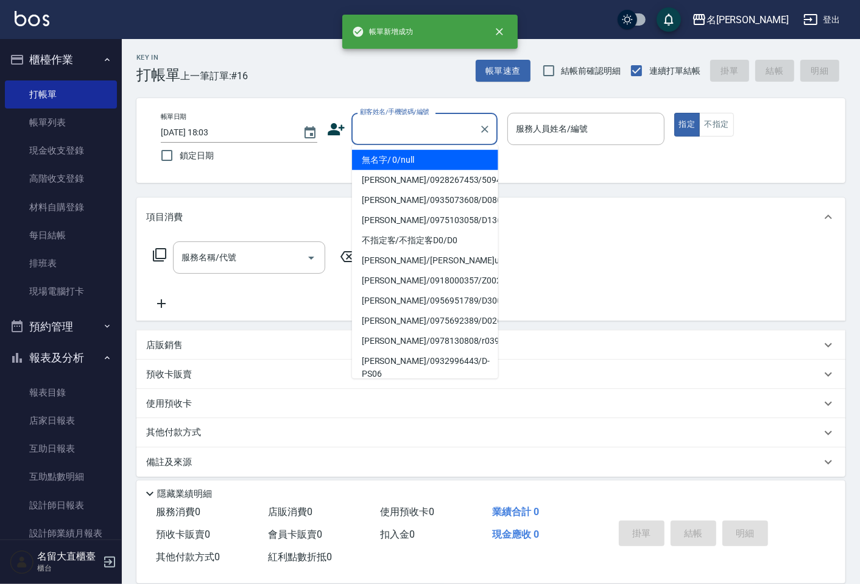
click at [380, 135] on input "顧客姓名/手機號碼/編號" at bounding box center [415, 128] width 117 height 21
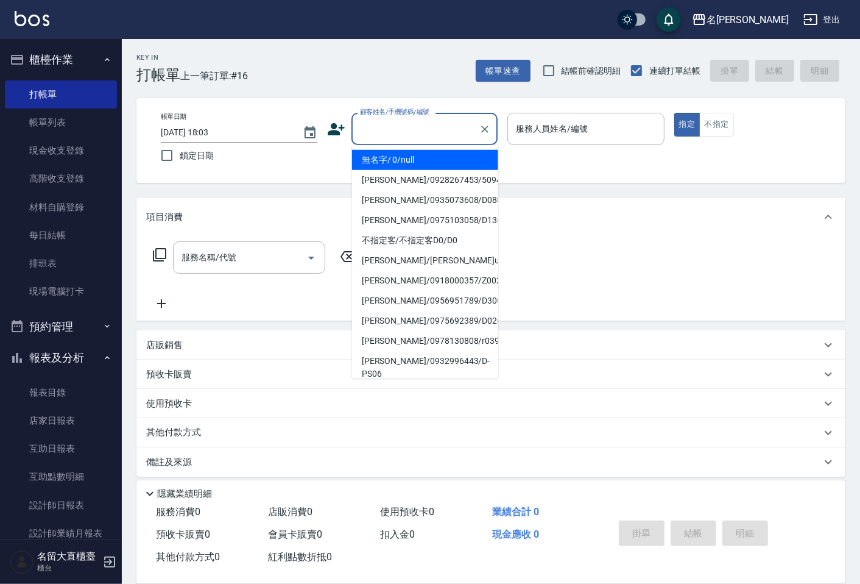
click at [382, 160] on li "無名字/ 0/null" at bounding box center [425, 160] width 146 height 20
type input "無名字/ 0/null"
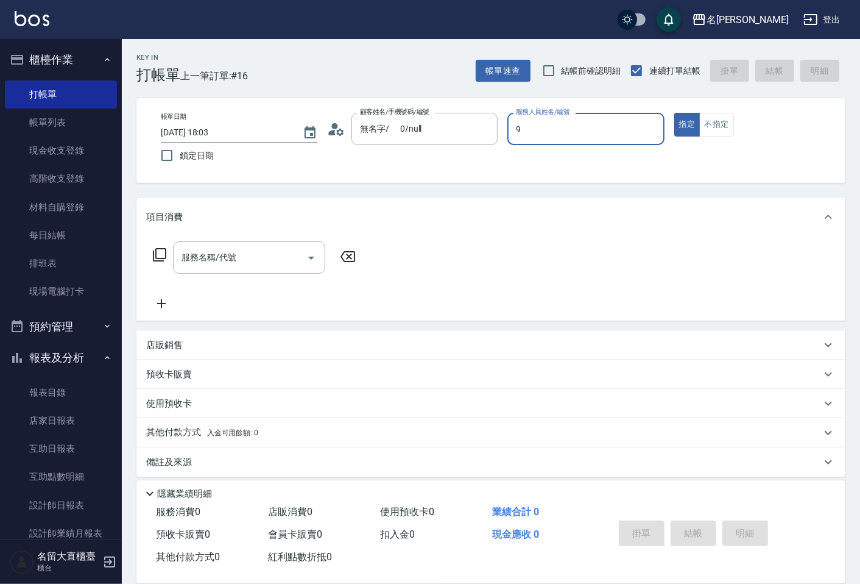
type input "Bear-9"
click at [157, 250] on icon at bounding box center [159, 254] width 15 height 15
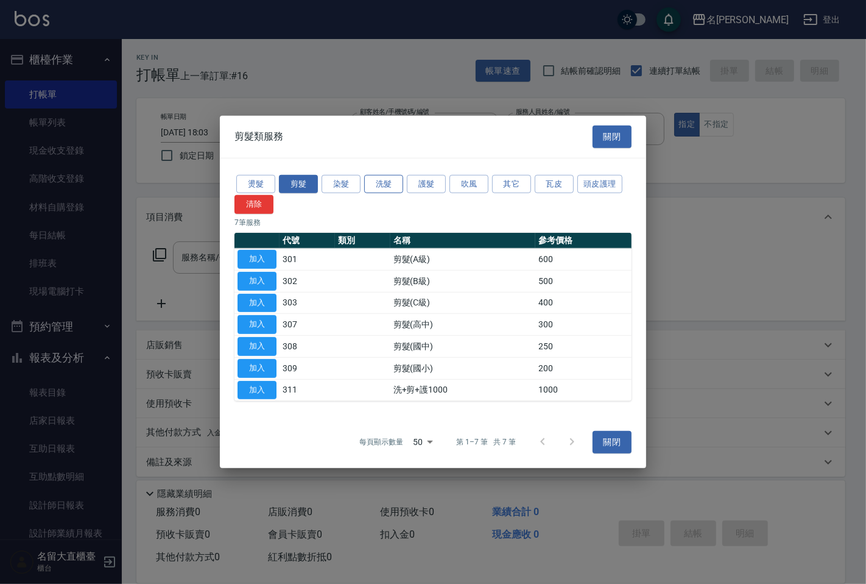
click at [377, 185] on button "洗髮" at bounding box center [383, 183] width 39 height 19
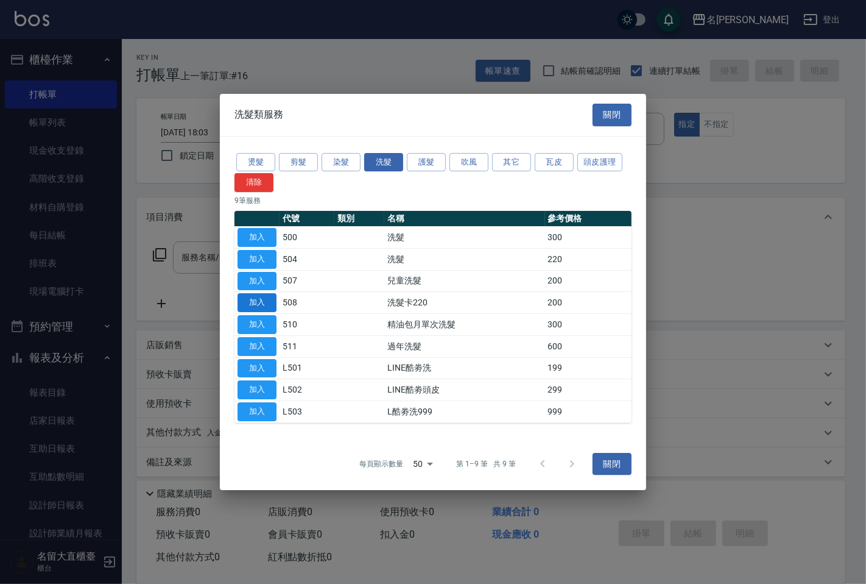
click at [264, 299] on button "加入" at bounding box center [257, 302] width 39 height 19
type input "洗髮卡220(508)"
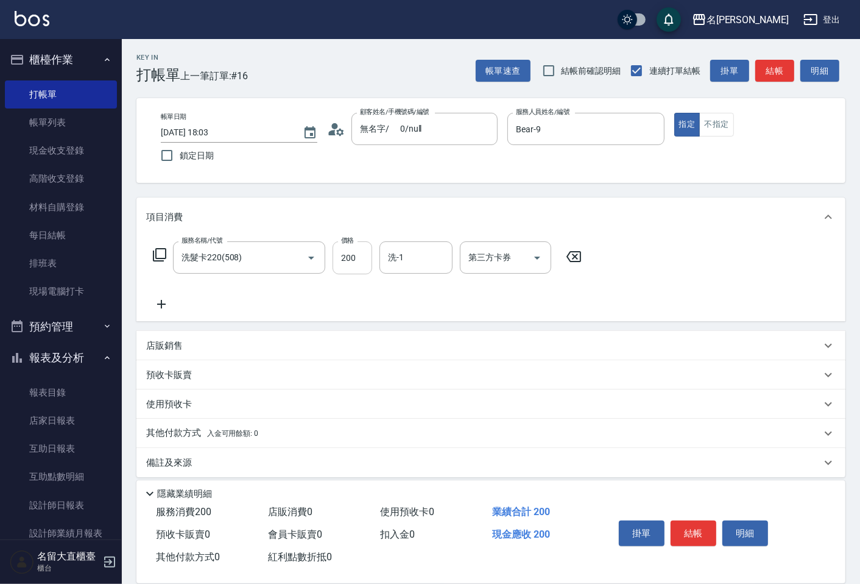
click at [350, 262] on input "200" at bounding box center [353, 257] width 40 height 33
type input "273"
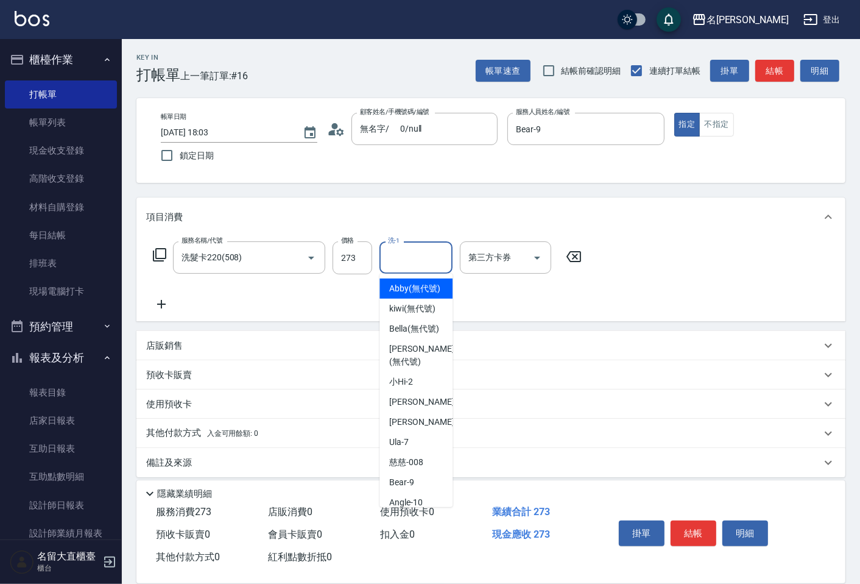
click at [400, 258] on input "洗-1" at bounding box center [416, 257] width 62 height 21
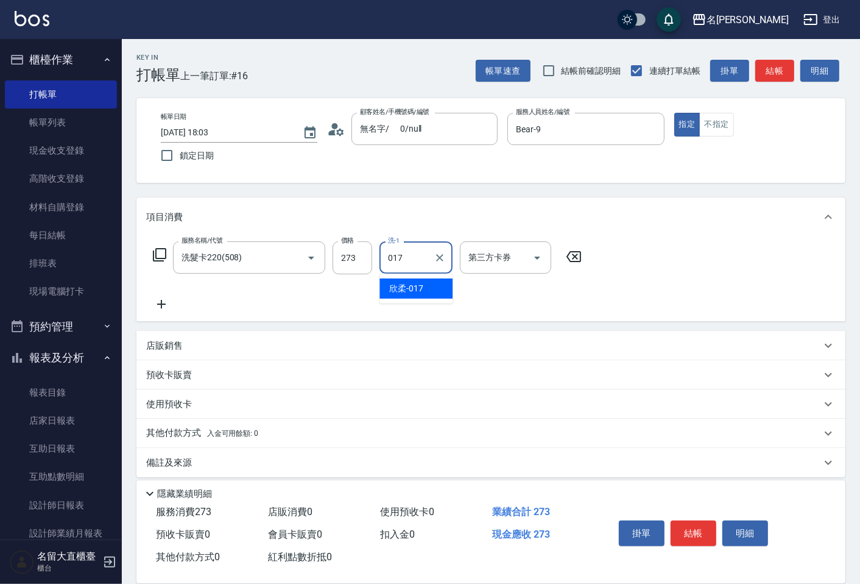
drag, startPoint x: 400, startPoint y: 283, endPoint x: 518, endPoint y: 244, distance: 123.7
click at [400, 282] on span "欣柔 -017" at bounding box center [406, 288] width 34 height 13
click at [519, 244] on div "第三方卡券" at bounding box center [505, 257] width 91 height 32
type input "欣柔-017"
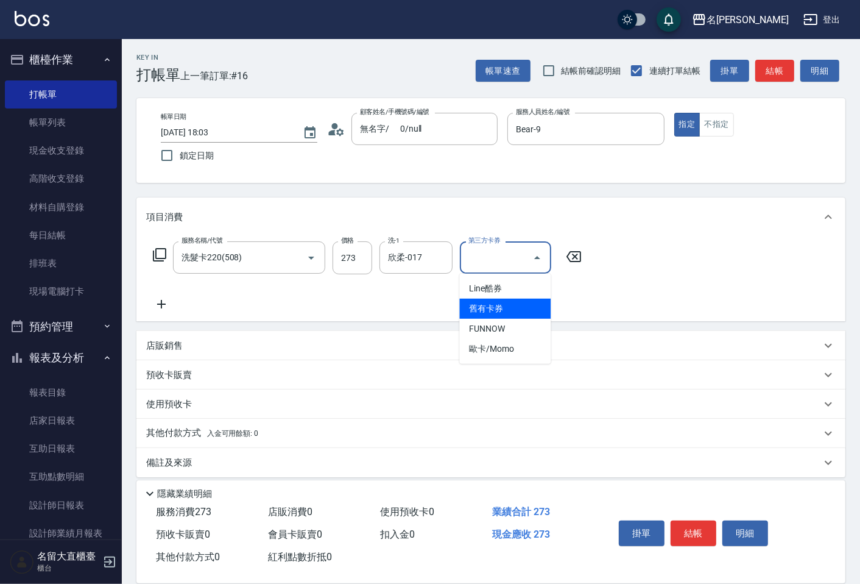
click at [466, 311] on span "舊有卡券" at bounding box center [504, 309] width 91 height 20
type input "舊有卡券"
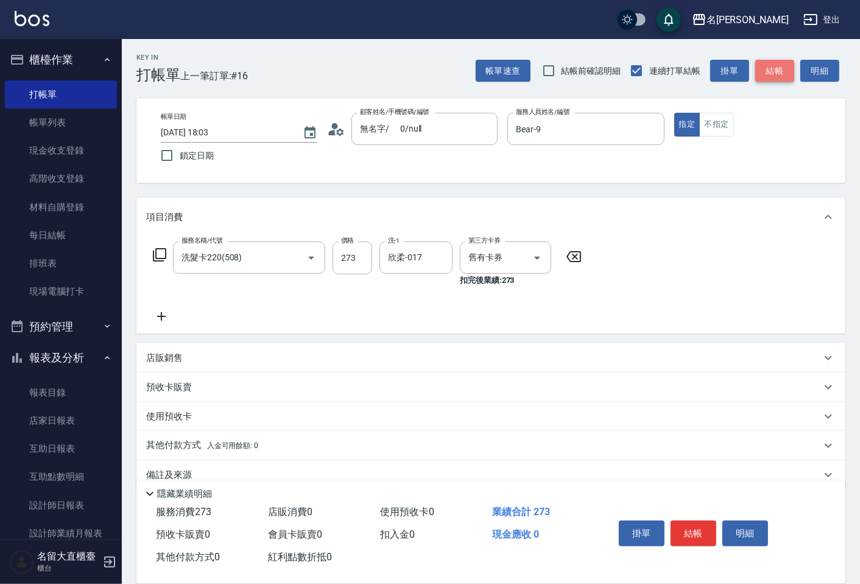
click at [768, 68] on button "結帳" at bounding box center [774, 71] width 39 height 23
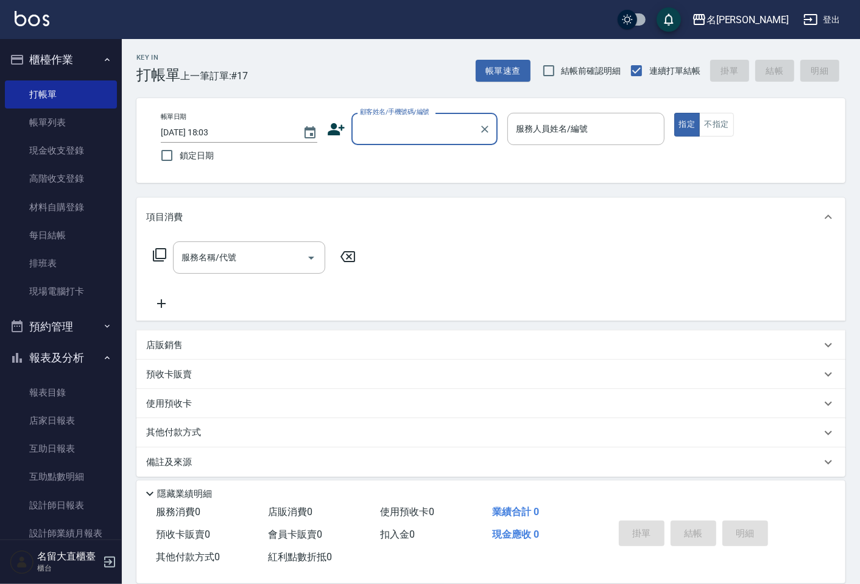
click at [367, 116] on div "顧客姓名/手機號碼/編號" at bounding box center [425, 129] width 146 height 32
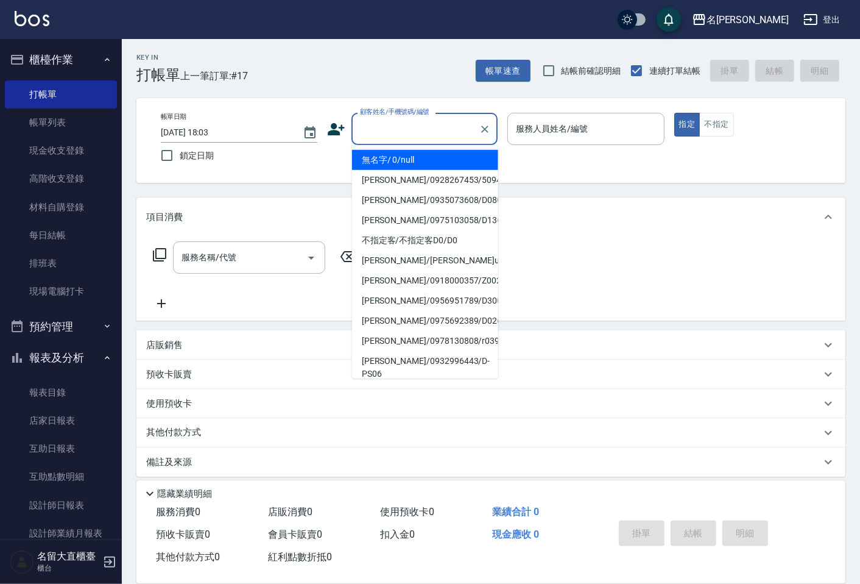
click at [364, 165] on li "無名字/ 0/null" at bounding box center [425, 160] width 146 height 20
type input "無名字/ 0/null"
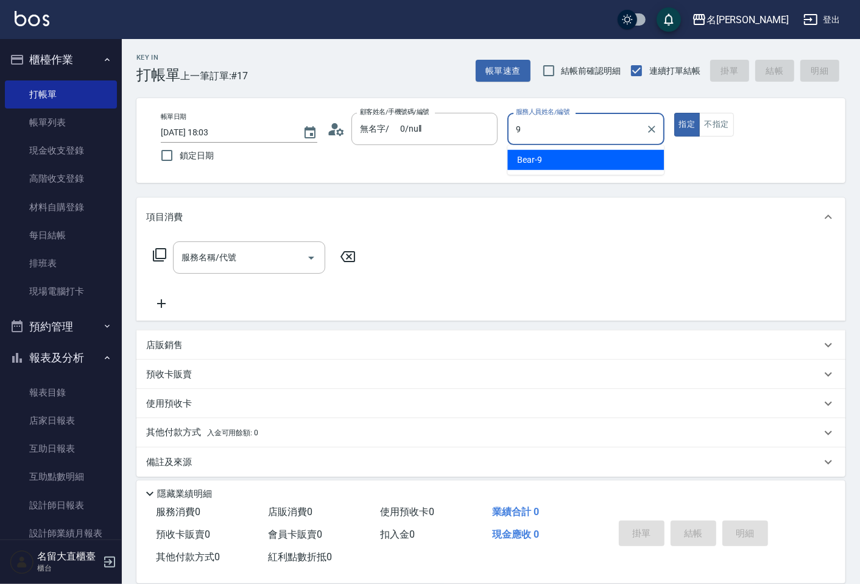
type input "Bear-9"
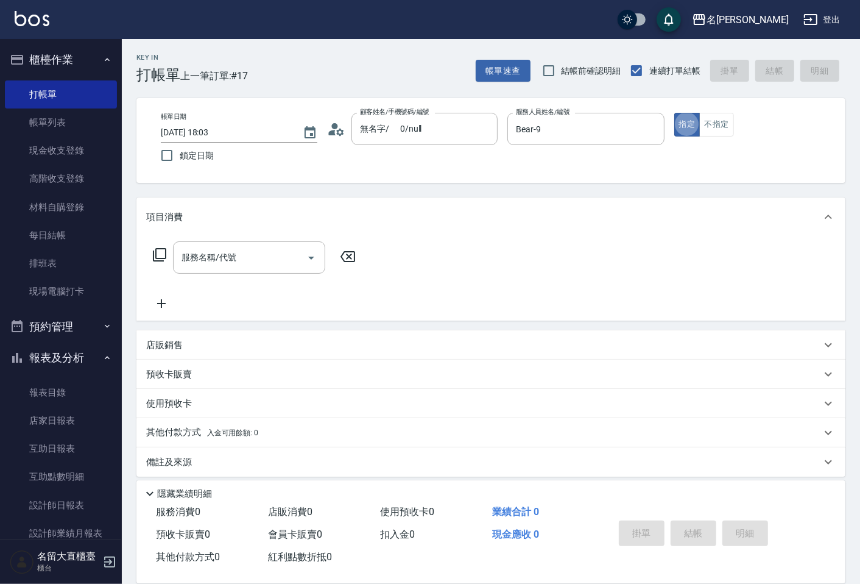
click at [155, 254] on icon at bounding box center [159, 254] width 15 height 15
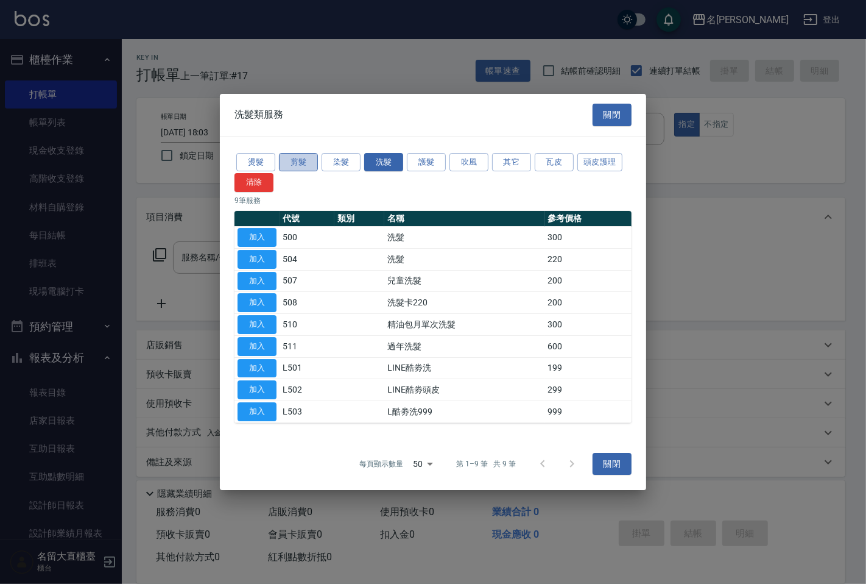
click at [305, 154] on button "剪髮" at bounding box center [298, 162] width 39 height 19
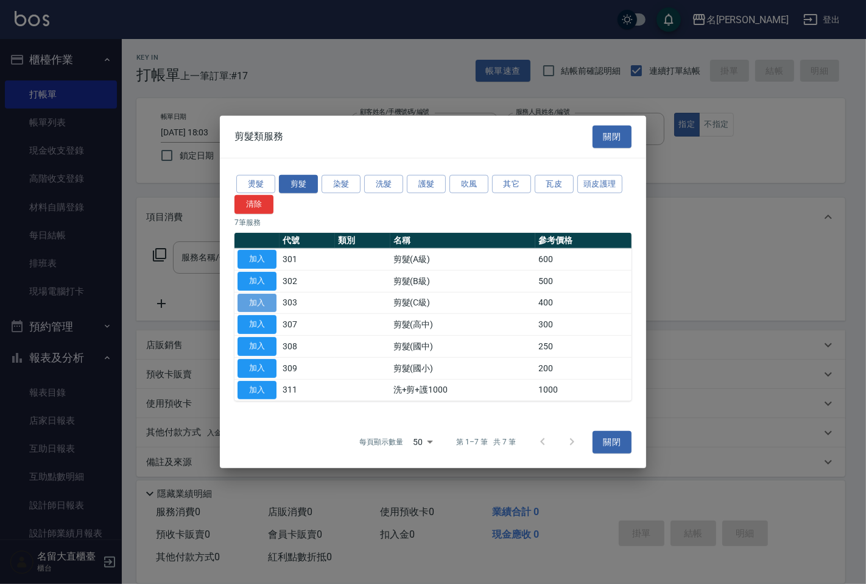
click at [257, 300] on button "加入" at bounding box center [257, 302] width 39 height 19
type input "剪髮(C級)(303)"
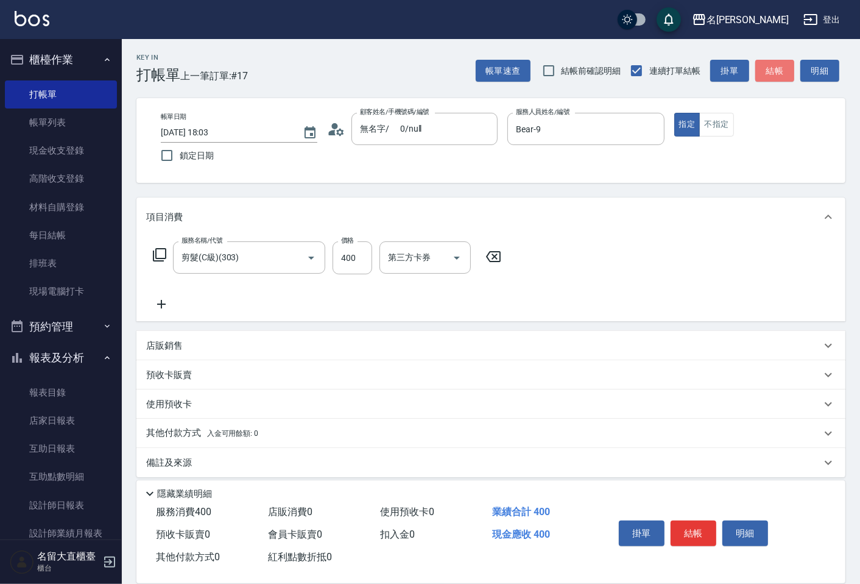
drag, startPoint x: 765, startPoint y: 69, endPoint x: 779, endPoint y: 59, distance: 16.9
click at [765, 69] on button "結帳" at bounding box center [774, 71] width 39 height 23
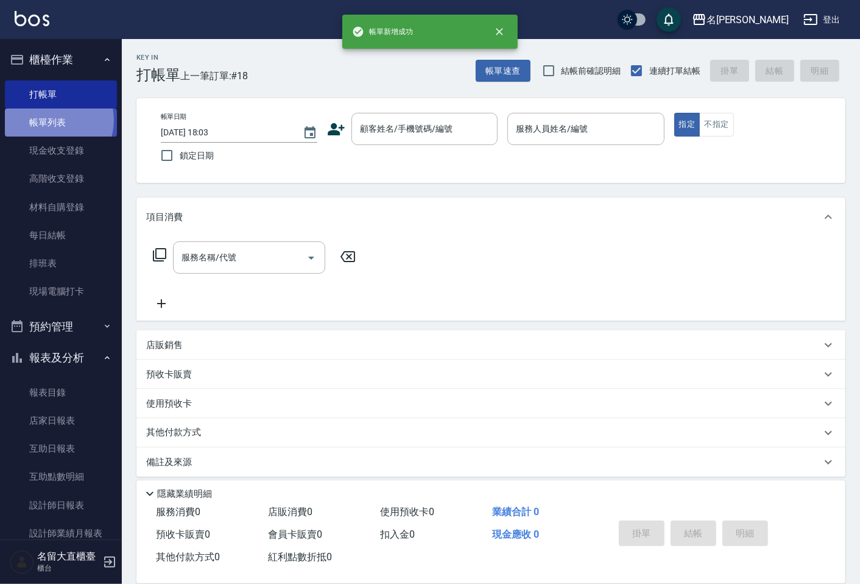
click at [52, 120] on link "帳單列表" at bounding box center [61, 122] width 112 height 28
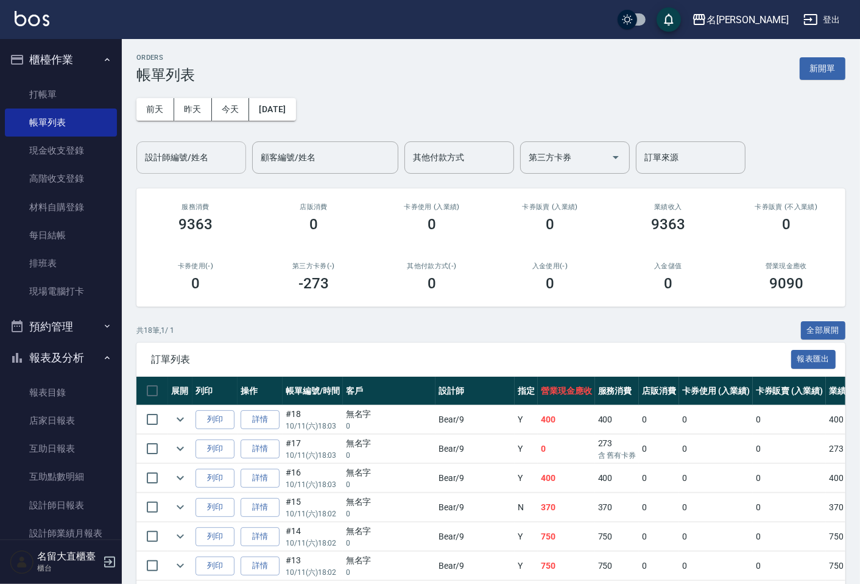
click at [156, 145] on div "設計師編號/姓名" at bounding box center [191, 157] width 110 height 32
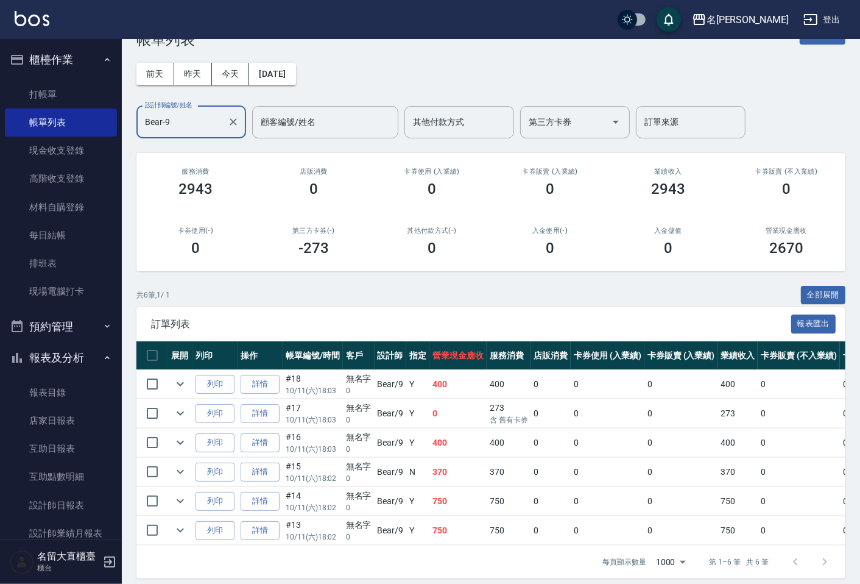
scroll to position [55, 0]
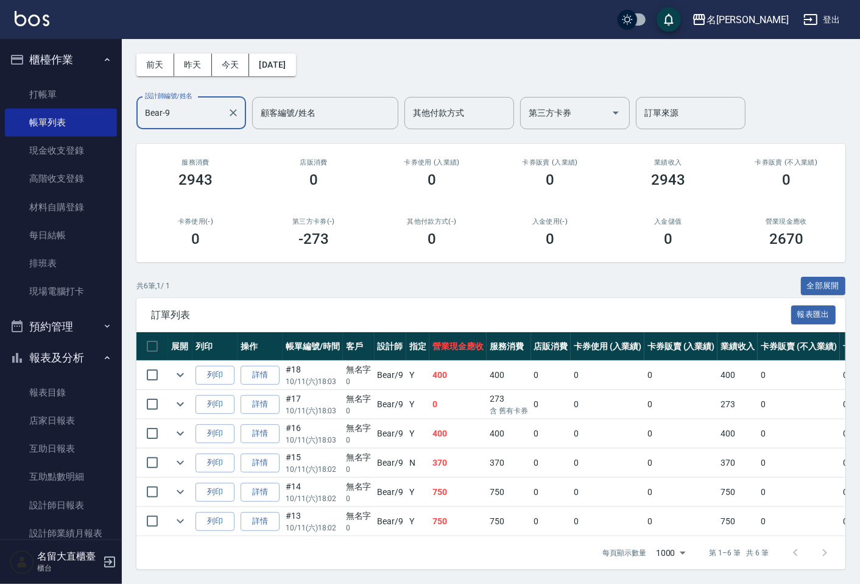
type input "Bear-9"
click at [181, 520] on td at bounding box center [180, 521] width 24 height 29
click at [184, 514] on icon "expand row" at bounding box center [180, 521] width 15 height 15
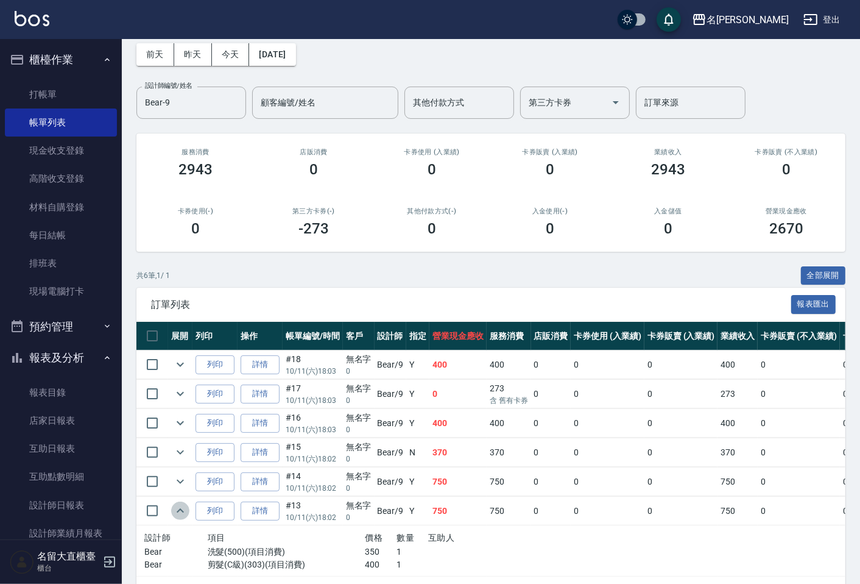
click at [183, 504] on icon "expand row" at bounding box center [180, 510] width 15 height 15
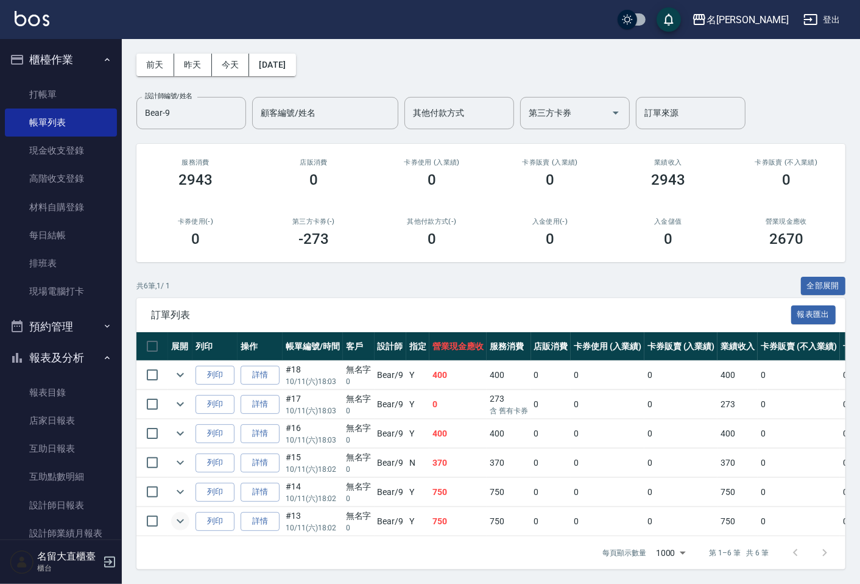
scroll to position [0, 0]
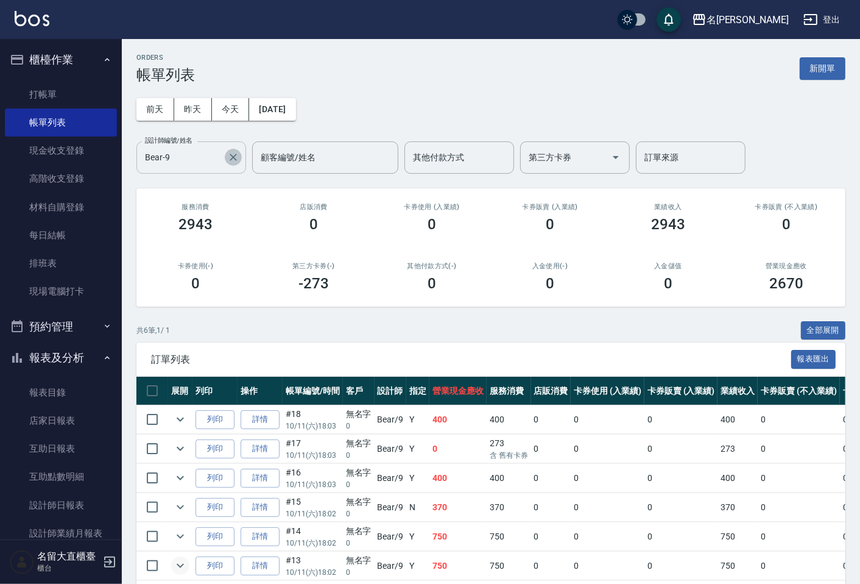
click at [233, 149] on button "Clear" at bounding box center [233, 157] width 17 height 17
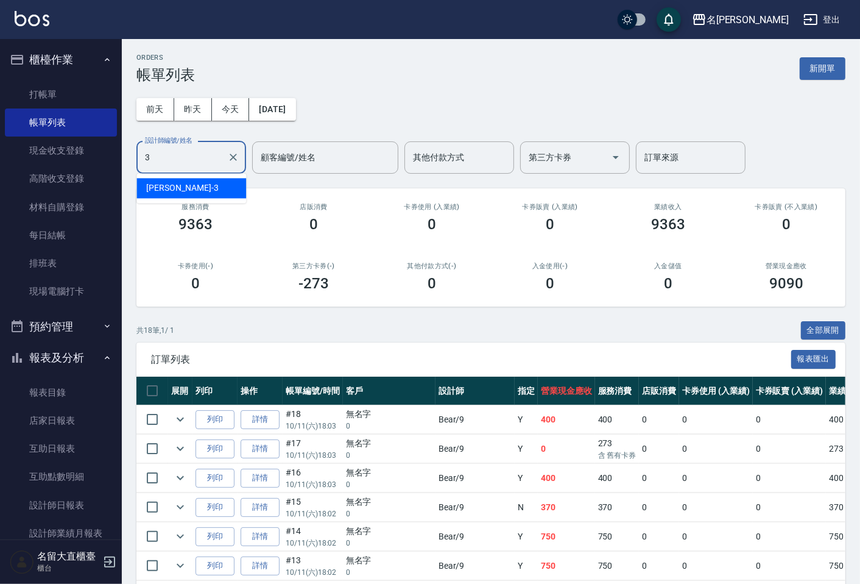
type input "[PERSON_NAME]3"
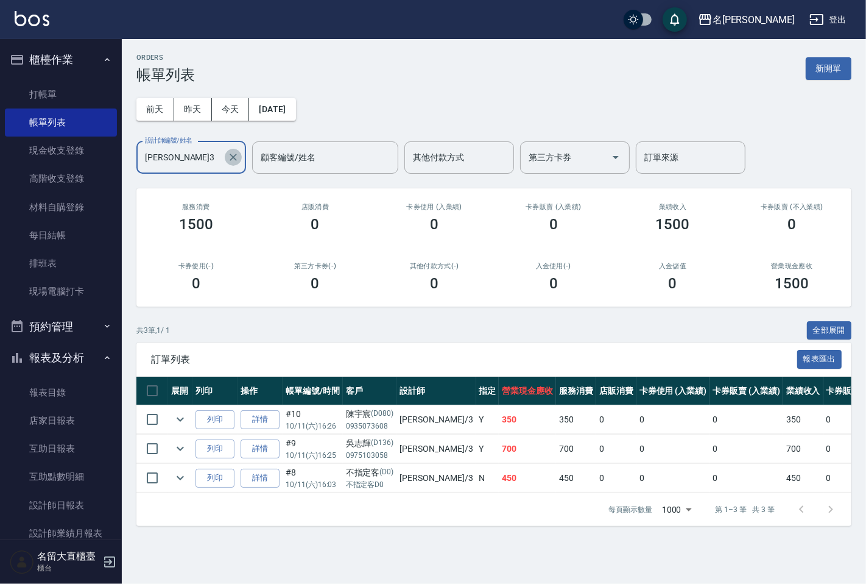
click at [232, 157] on icon "Clear" at bounding box center [233, 157] width 12 height 12
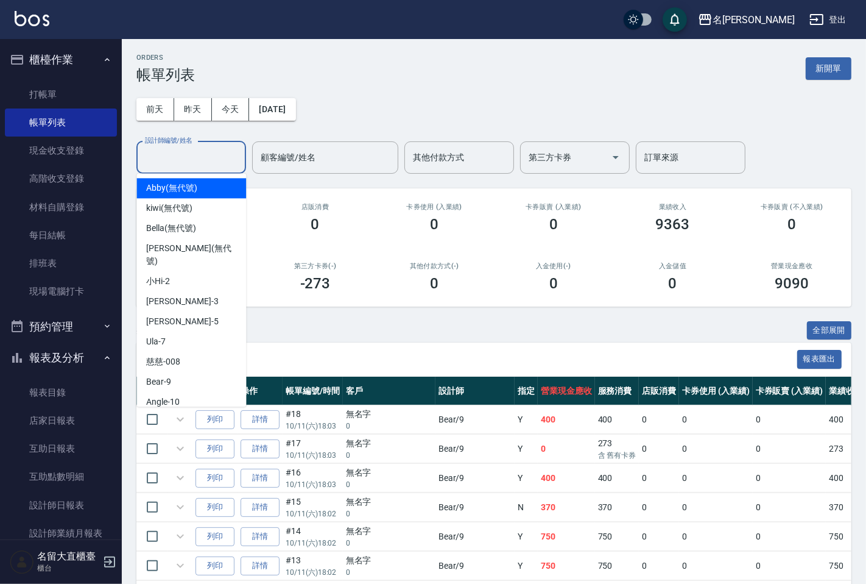
click at [205, 147] on input "設計師編號/姓名" at bounding box center [191, 157] width 99 height 21
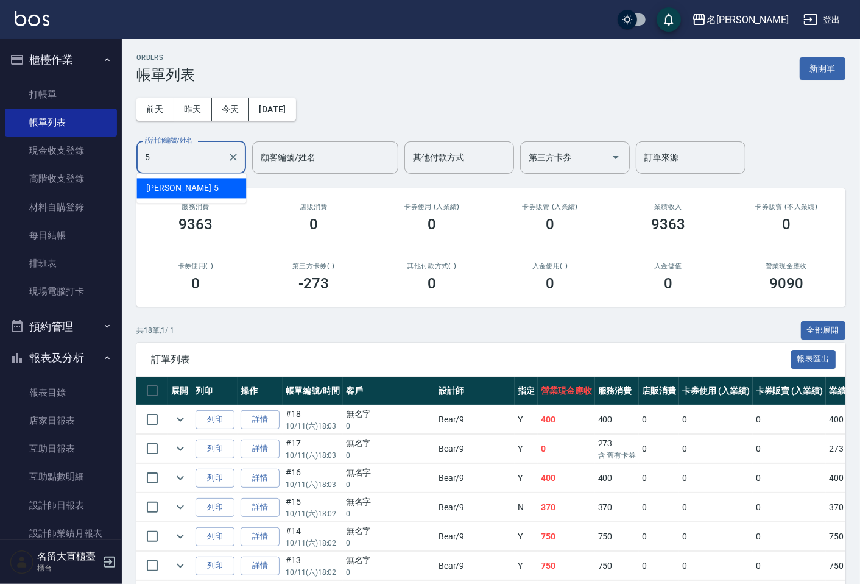
type input "Reese-5"
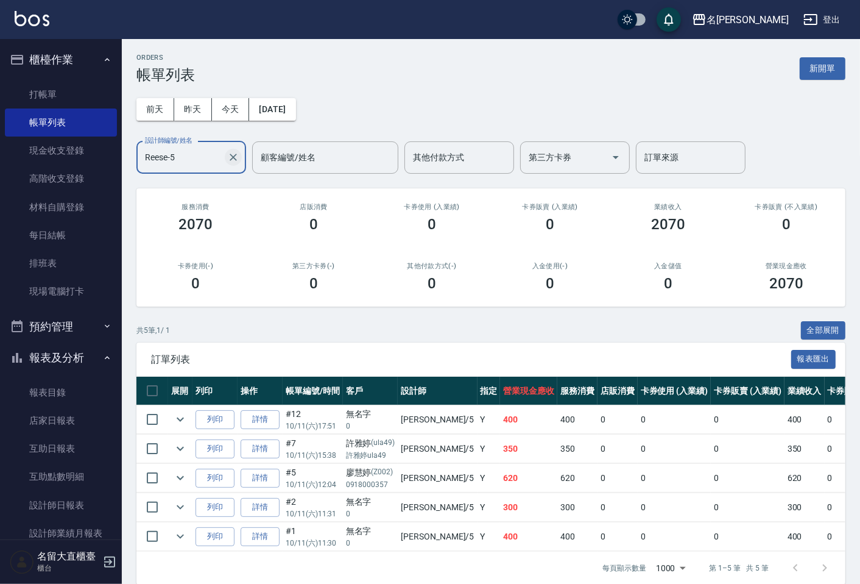
click at [235, 155] on icon "Clear" at bounding box center [233, 157] width 7 height 7
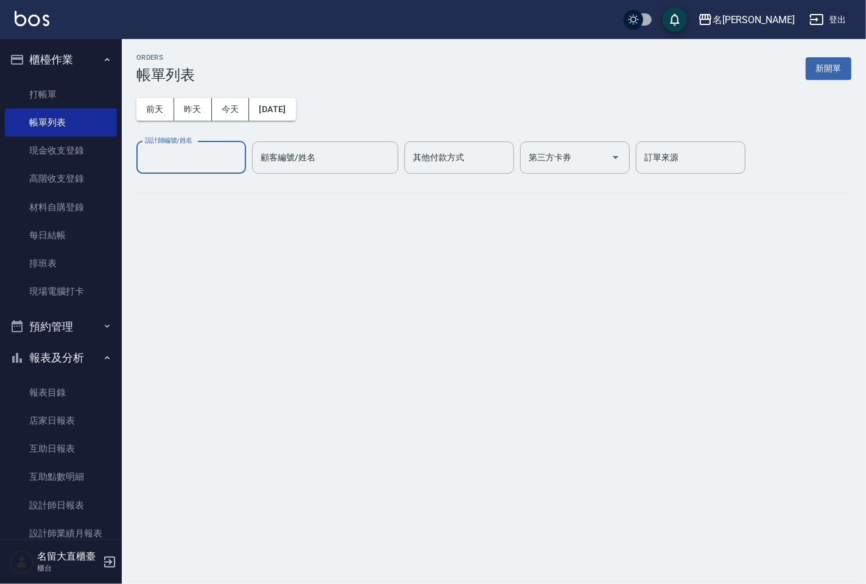
click at [151, 169] on div "設計師編號/姓名" at bounding box center [191, 157] width 110 height 32
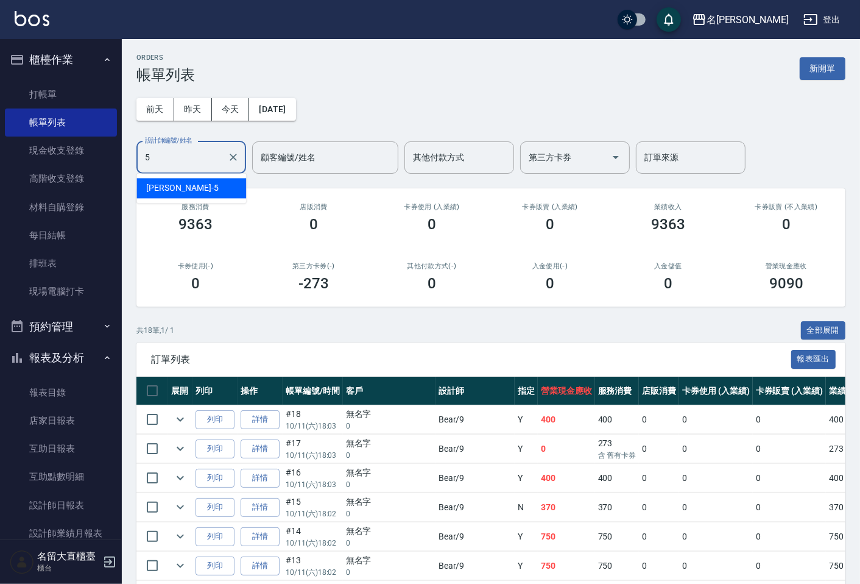
type input "Reese-5"
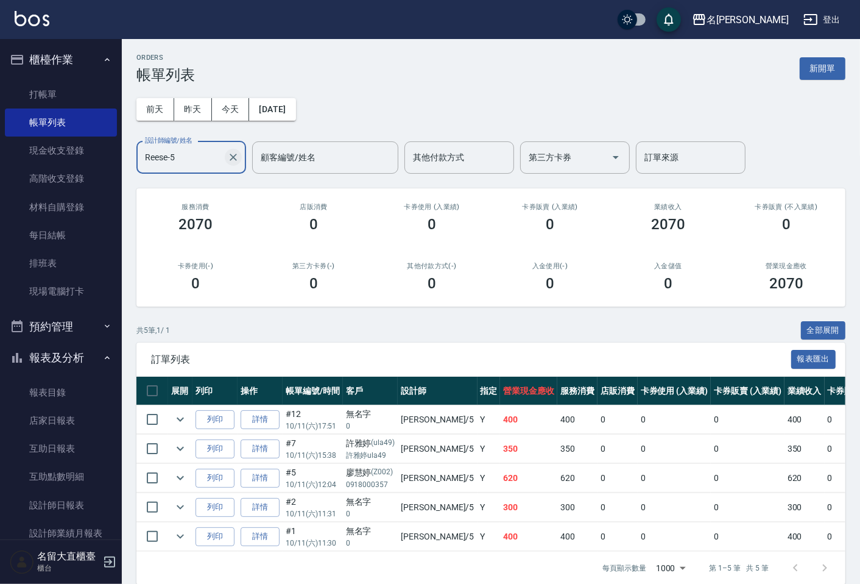
click at [233, 155] on icon "Clear" at bounding box center [233, 157] width 12 height 12
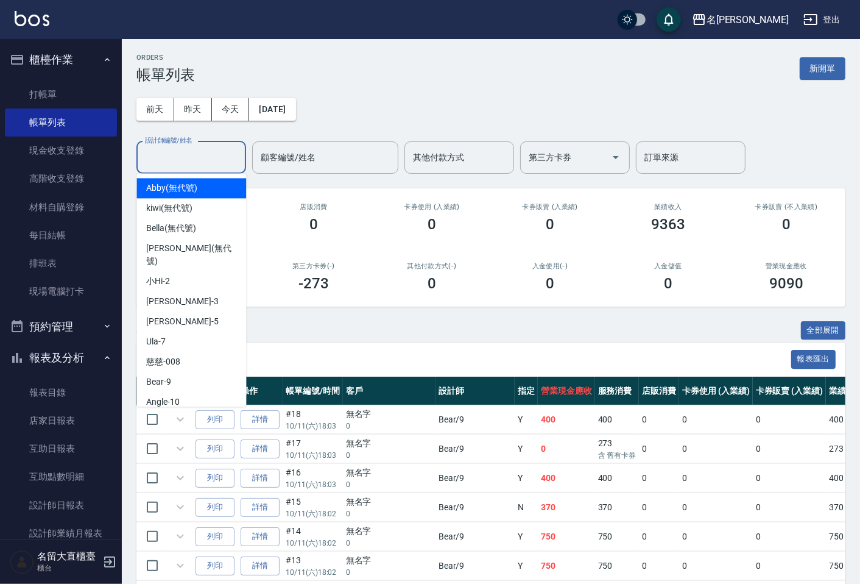
click at [194, 160] on input "設計師編號/姓名" at bounding box center [191, 157] width 99 height 21
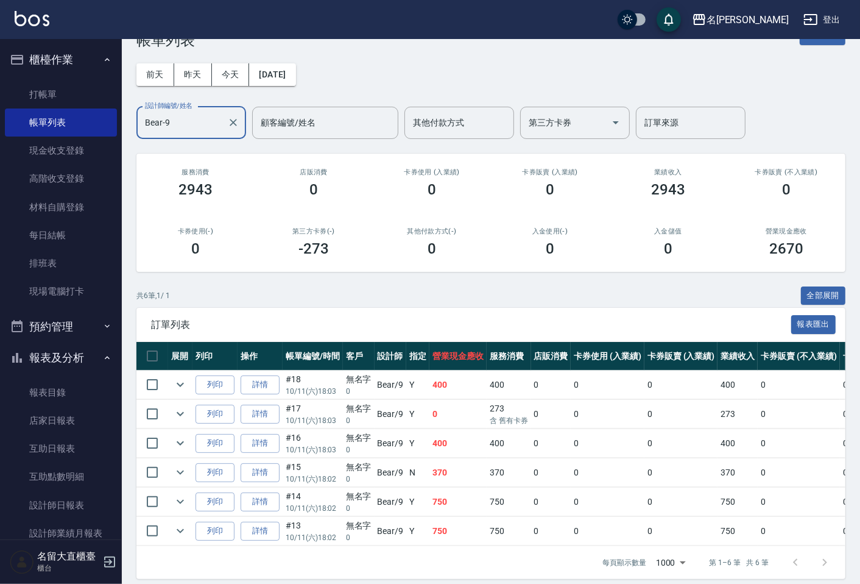
scroll to position [55, 0]
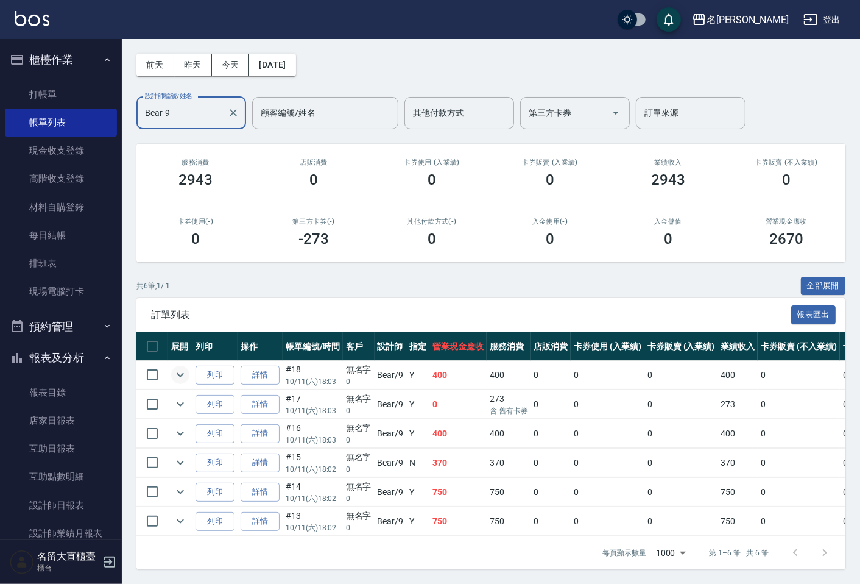
type input "Bear-9"
click at [179, 367] on icon "expand row" at bounding box center [180, 374] width 15 height 15
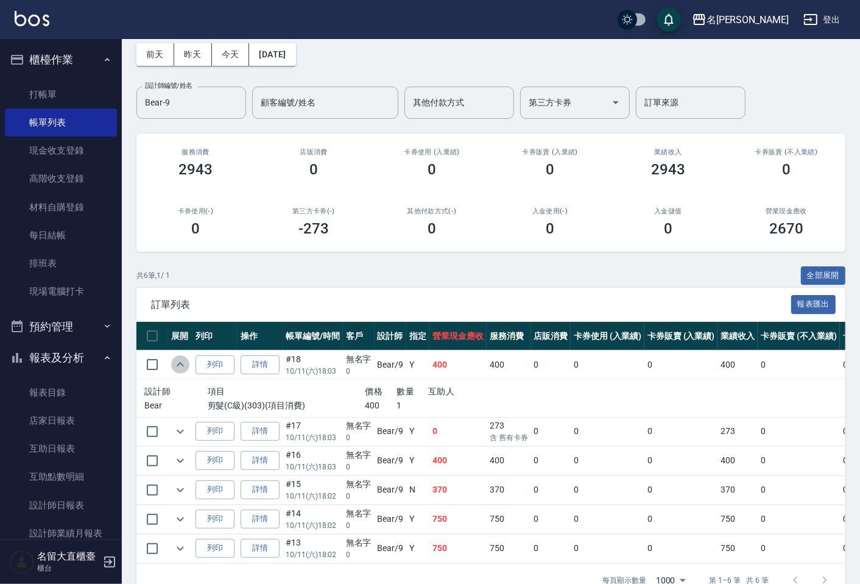
click at [179, 363] on icon "expand row" at bounding box center [180, 364] width 15 height 15
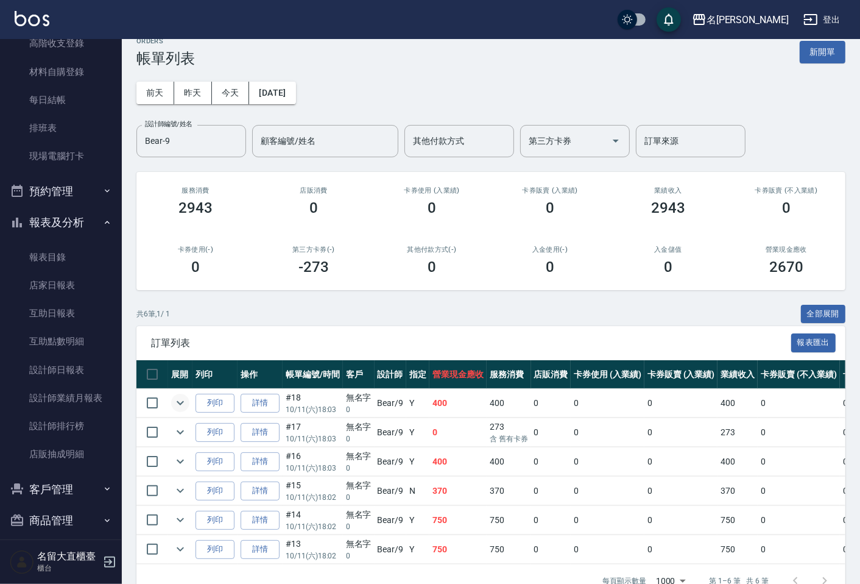
scroll to position [0, 0]
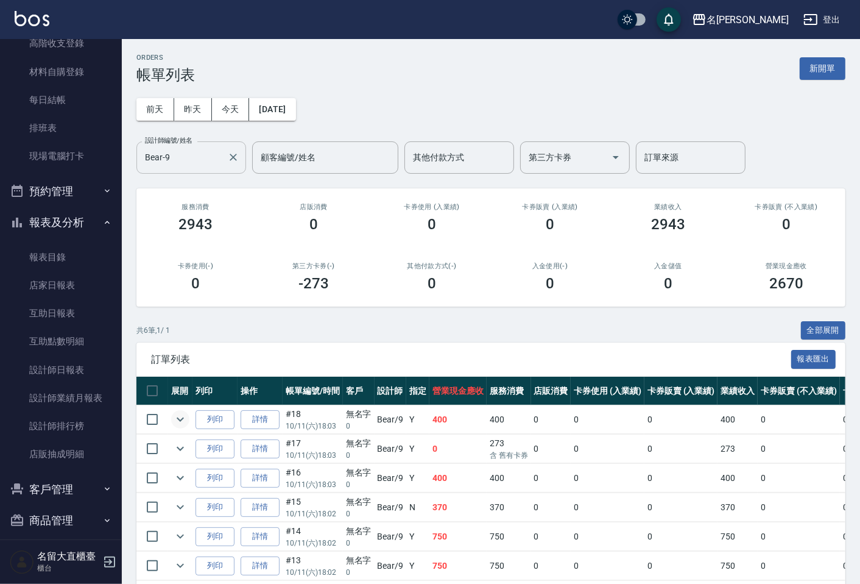
click at [215, 147] on input "Bear-9" at bounding box center [182, 157] width 80 height 21
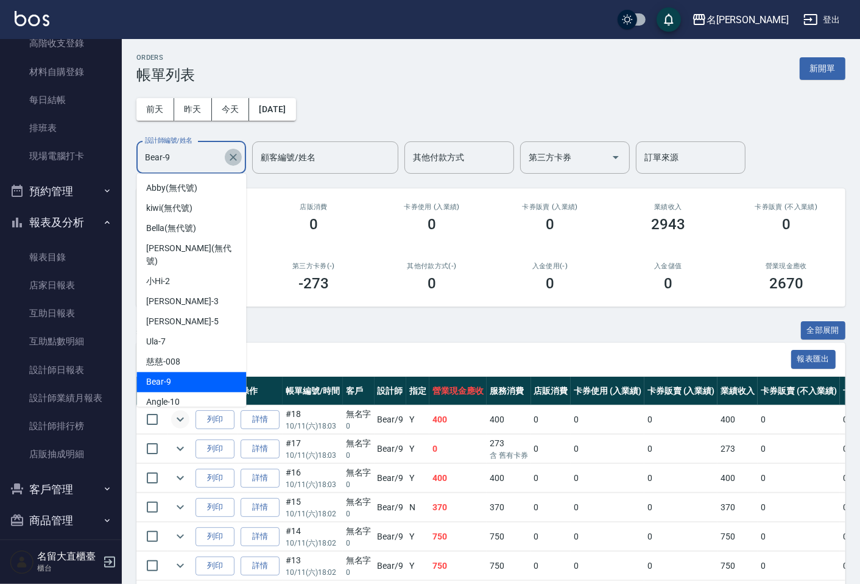
click at [228, 159] on icon "Clear" at bounding box center [233, 157] width 12 height 12
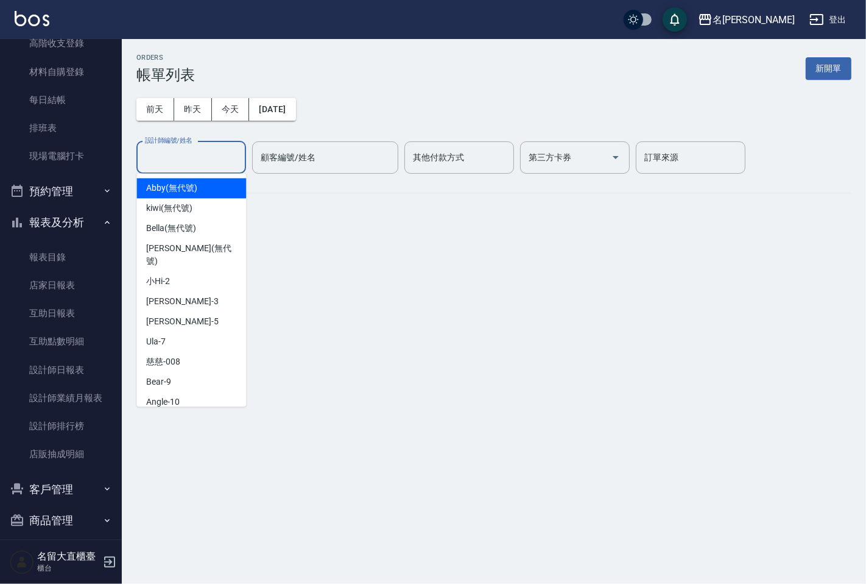
click at [223, 160] on input "設計師編號/姓名" at bounding box center [191, 157] width 99 height 21
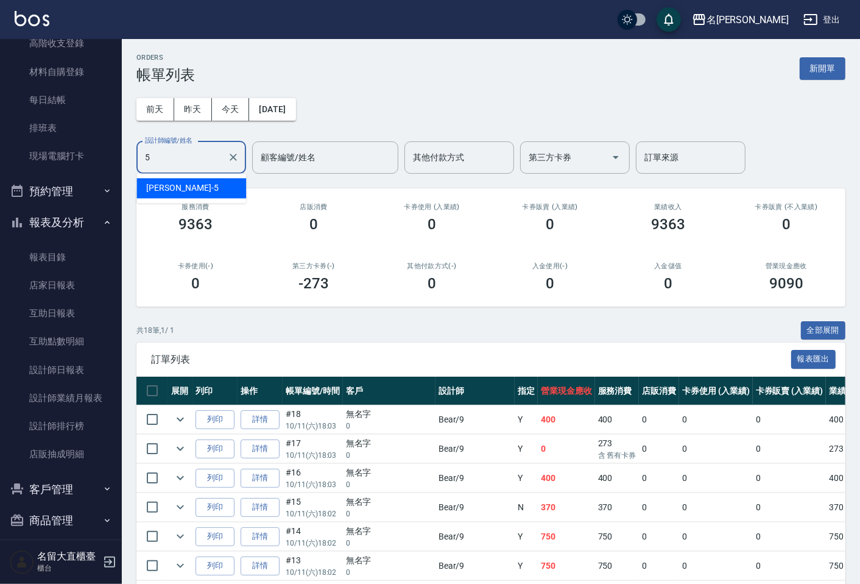
type input "Reese-5"
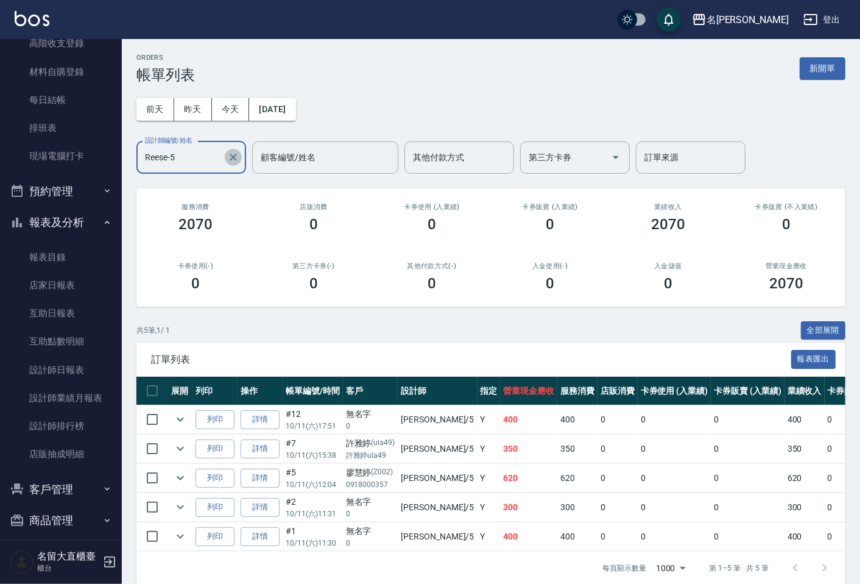
click at [228, 155] on icon "Clear" at bounding box center [233, 157] width 12 height 12
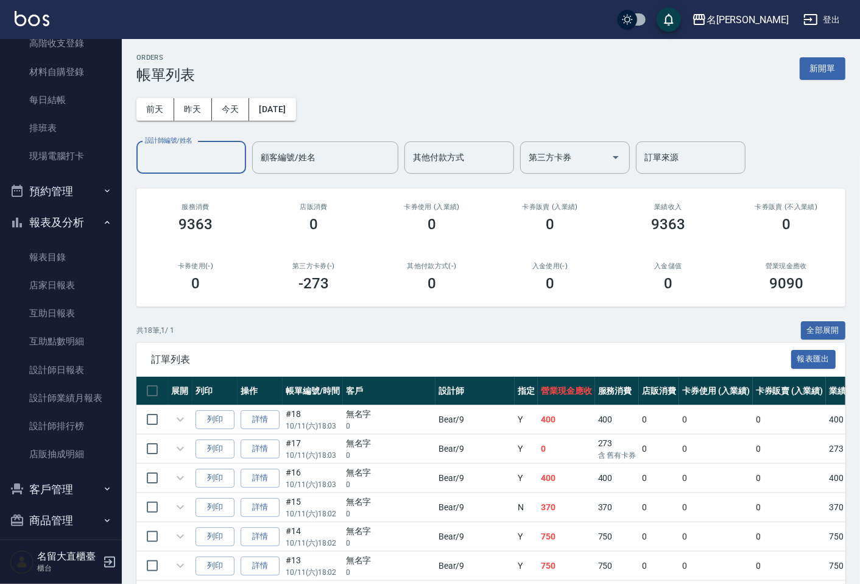
click at [217, 155] on input "設計師編號/姓名" at bounding box center [191, 157] width 99 height 21
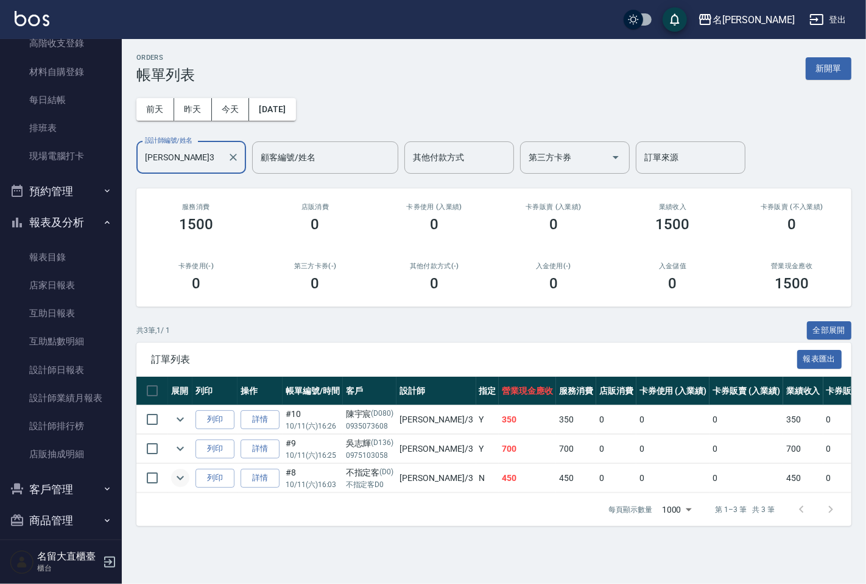
type input "[PERSON_NAME]3"
click at [180, 473] on icon "expand row" at bounding box center [180, 477] width 15 height 15
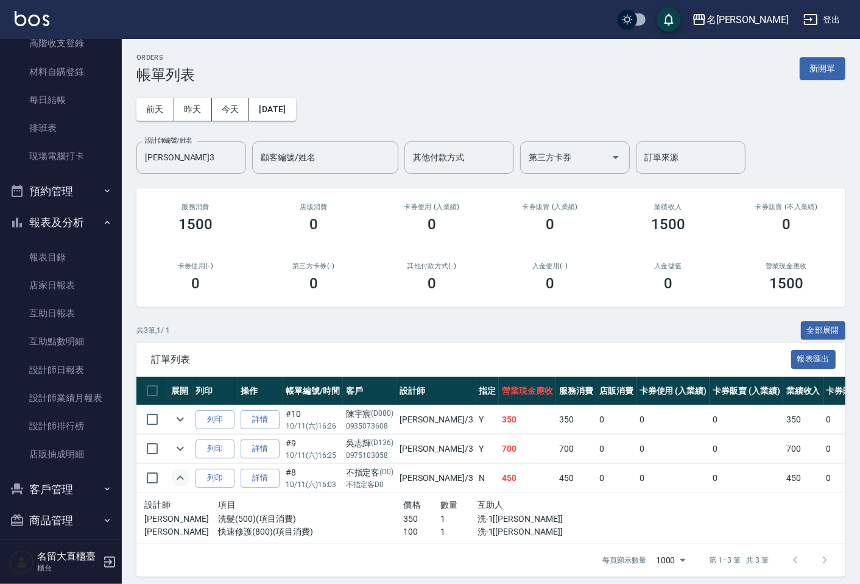
click at [180, 473] on icon "expand row" at bounding box center [180, 477] width 15 height 15
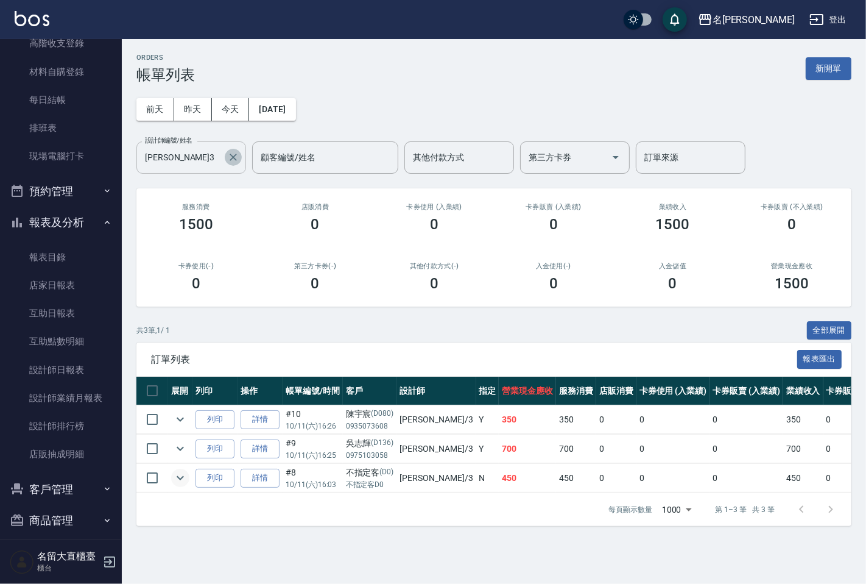
click at [233, 155] on icon "Clear" at bounding box center [233, 157] width 12 height 12
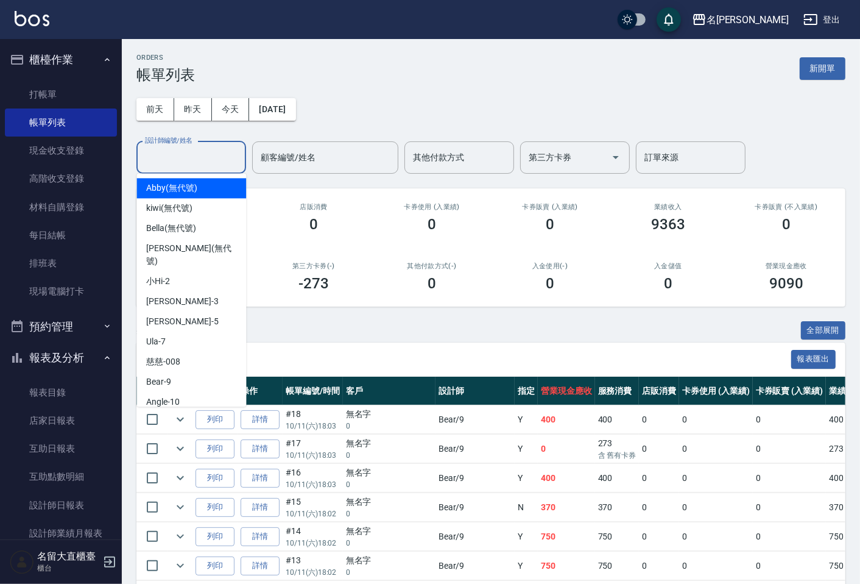
click at [168, 165] on input "設計師編號/姓名" at bounding box center [191, 157] width 99 height 21
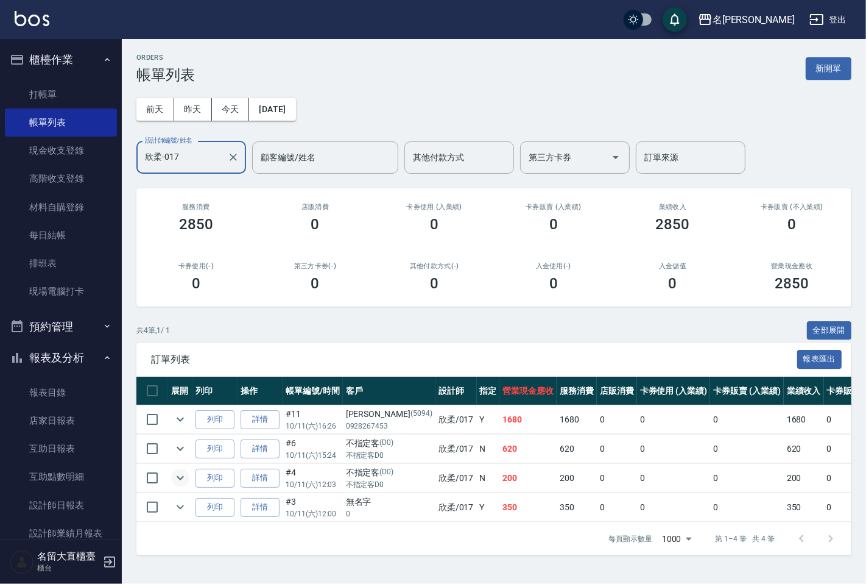
type input "欣柔-017"
click at [180, 473] on icon "expand row" at bounding box center [180, 477] width 15 height 15
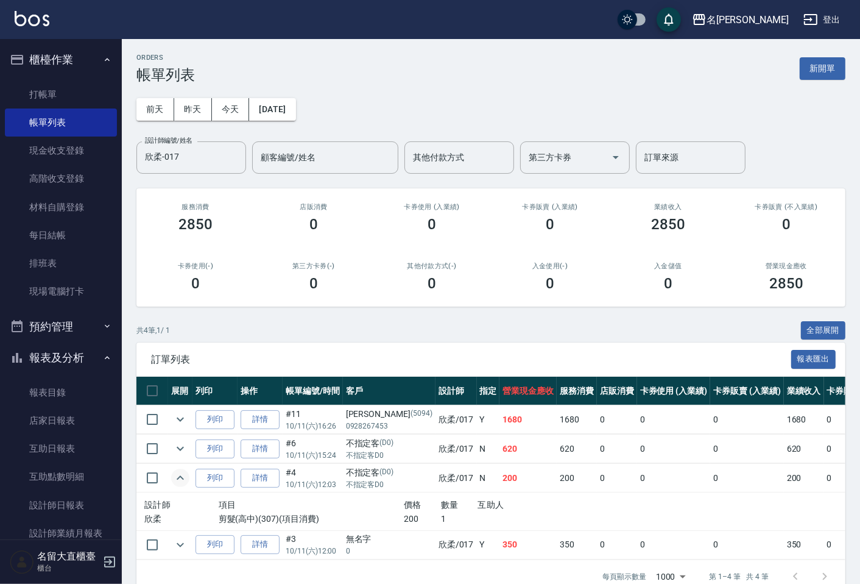
click at [180, 473] on icon "expand row" at bounding box center [180, 477] width 15 height 15
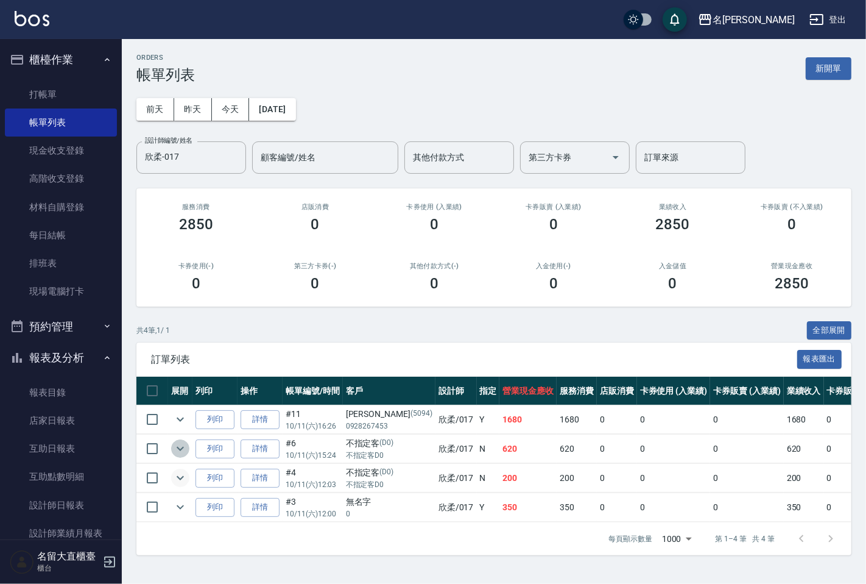
click at [181, 446] on icon "expand row" at bounding box center [180, 448] width 15 height 15
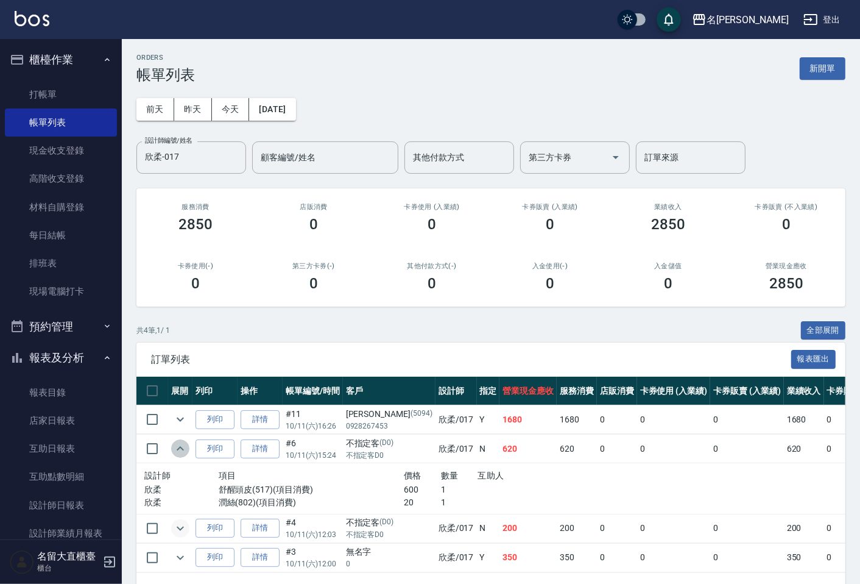
drag, startPoint x: 181, startPoint y: 446, endPoint x: 183, endPoint y: 455, distance: 8.9
click at [183, 455] on icon "expand row" at bounding box center [180, 448] width 15 height 15
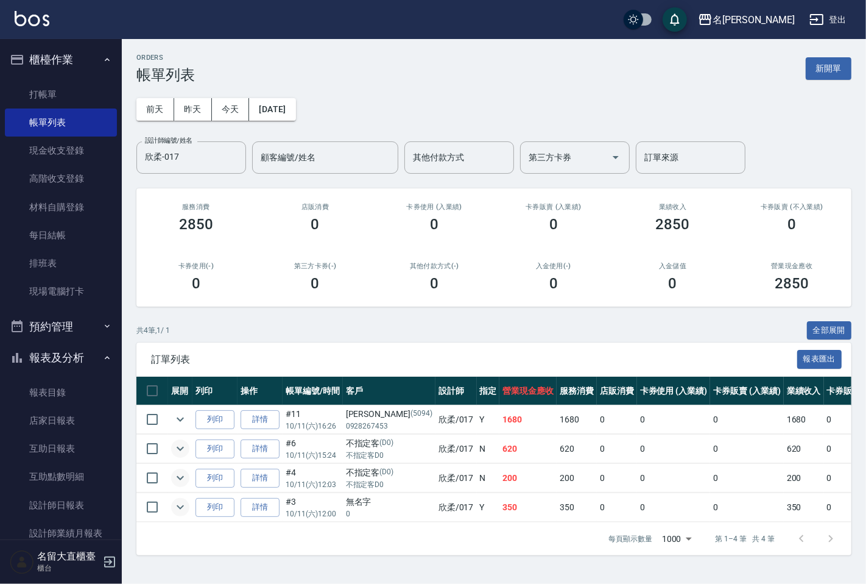
click at [175, 509] on icon "expand row" at bounding box center [180, 507] width 15 height 15
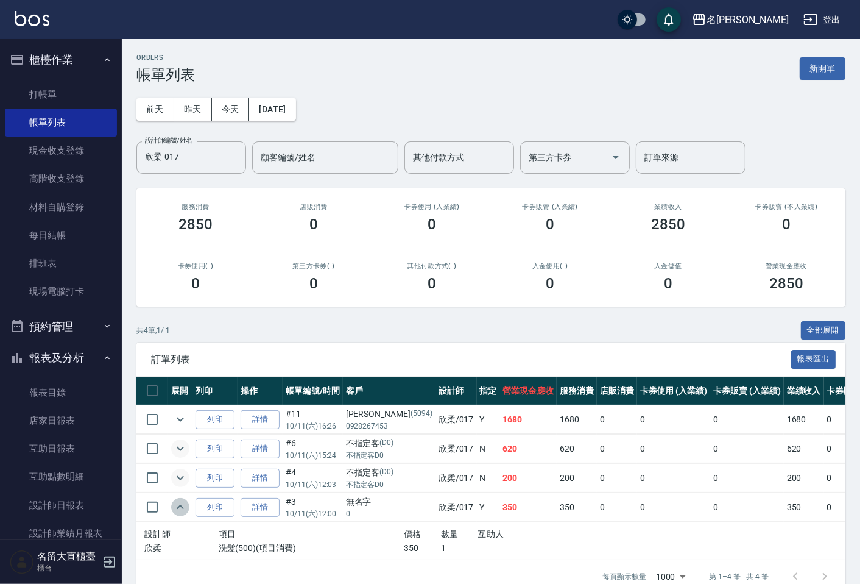
click at [175, 508] on icon "expand row" at bounding box center [180, 507] width 15 height 15
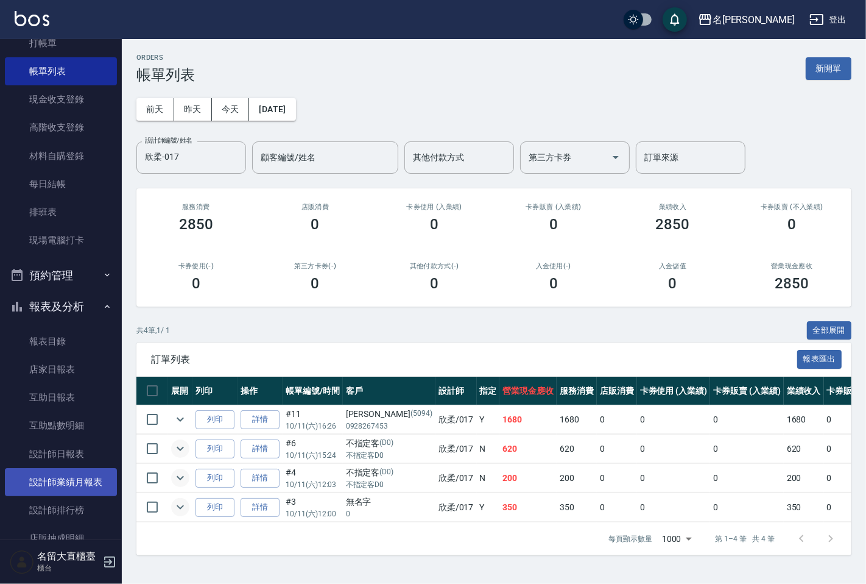
scroll to position [135, 0]
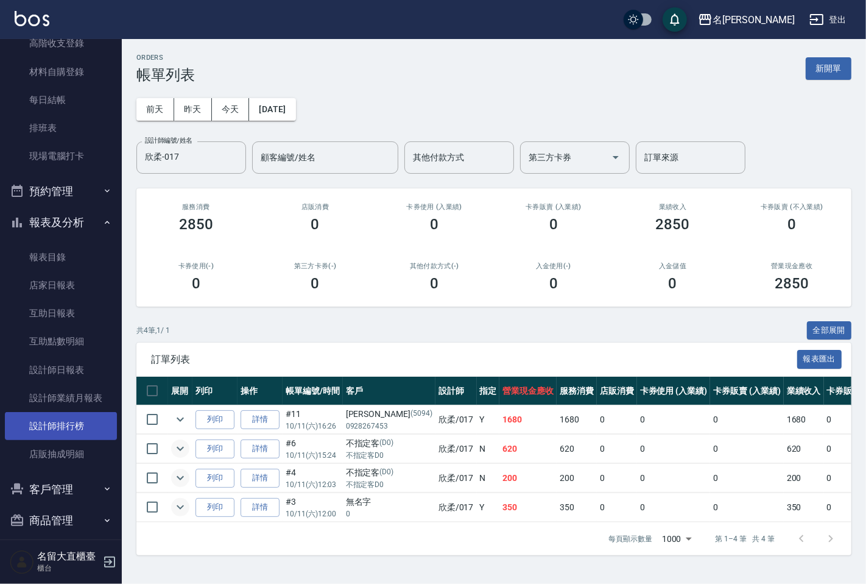
click at [89, 423] on link "設計師排行榜" at bounding box center [61, 426] width 112 height 28
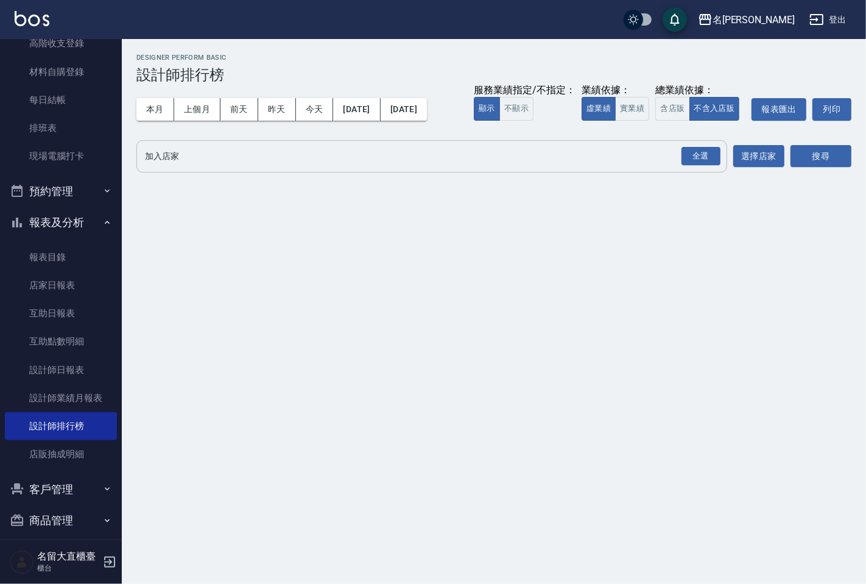
click at [186, 146] on input "加入店家" at bounding box center [423, 156] width 562 height 21
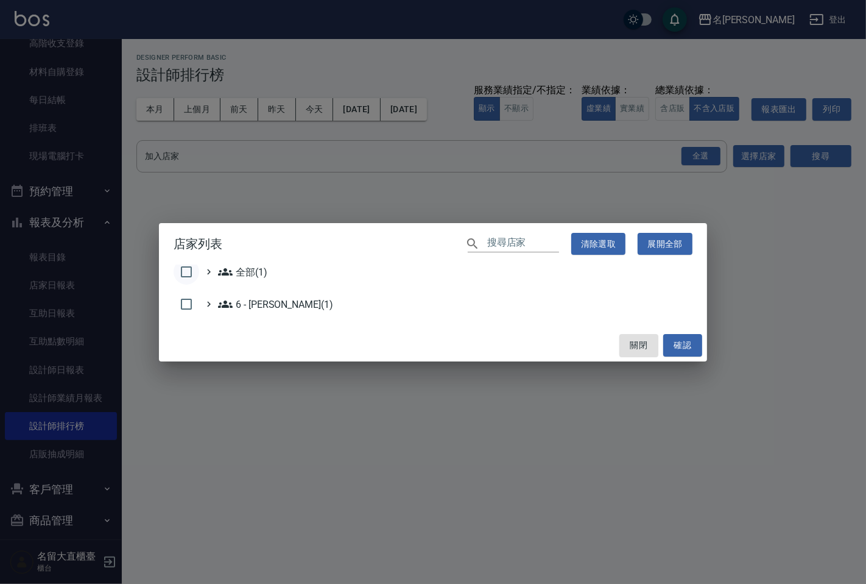
click at [182, 269] on input "checkbox" at bounding box center [187, 272] width 26 height 26
checkbox input "true"
click at [678, 343] on button "確認" at bounding box center [682, 345] width 39 height 23
checkbox input "false"
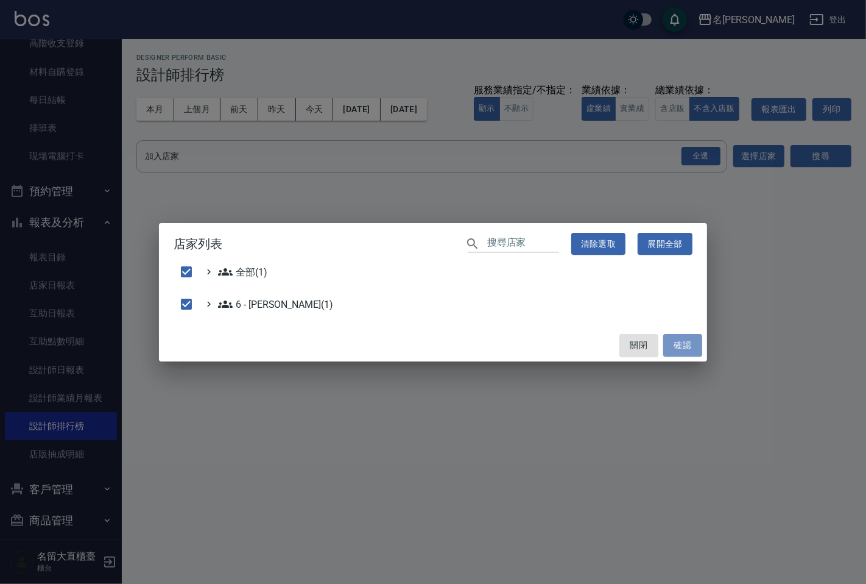
checkbox input "false"
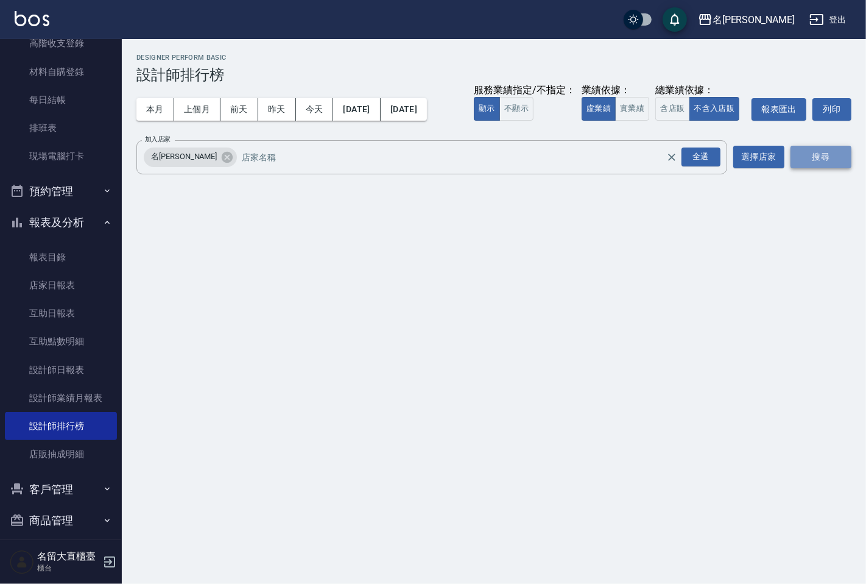
click at [799, 166] on button "搜尋" at bounding box center [821, 157] width 61 height 23
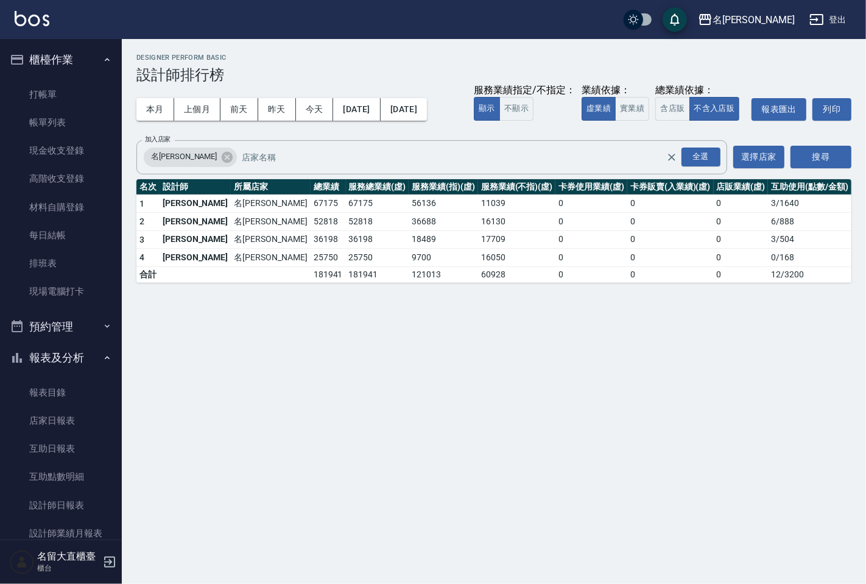
drag, startPoint x: 0, startPoint y: 413, endPoint x: 0, endPoint y: 406, distance: 7.3
click at [1, 413] on nav "櫃檯作業 打帳單 帳單列表 現金收支登錄 高階收支登錄 材料自購登錄 每日結帳 排班表 現場電腦打卡 預約管理 預約管理 單日預約紀錄 單週預約紀錄 報表及分…" at bounding box center [61, 289] width 122 height 500
click at [78, 91] on link "打帳單" at bounding box center [61, 94] width 112 height 28
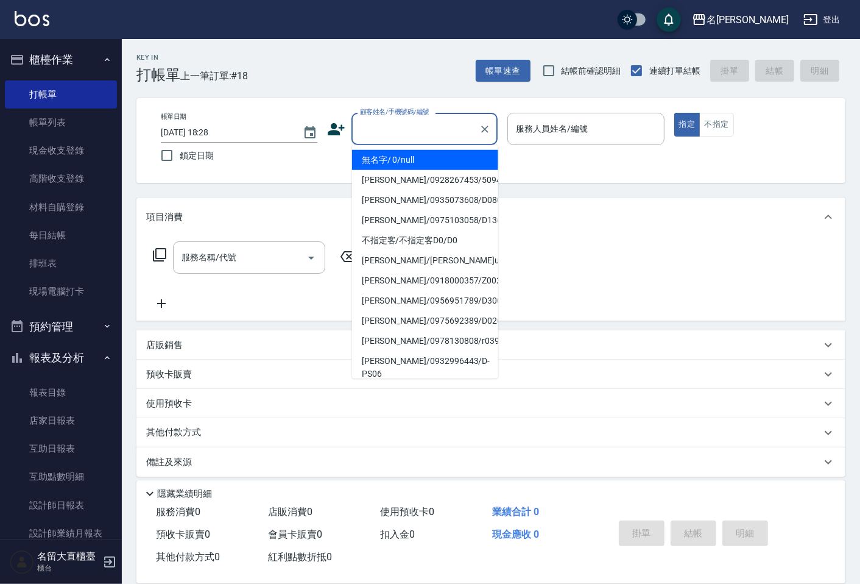
click at [380, 135] on input "顧客姓名/手機號碼/編號" at bounding box center [415, 128] width 117 height 21
click at [397, 160] on li "無名字/ 0/null" at bounding box center [425, 160] width 146 height 20
type input "無名字/ 0/null"
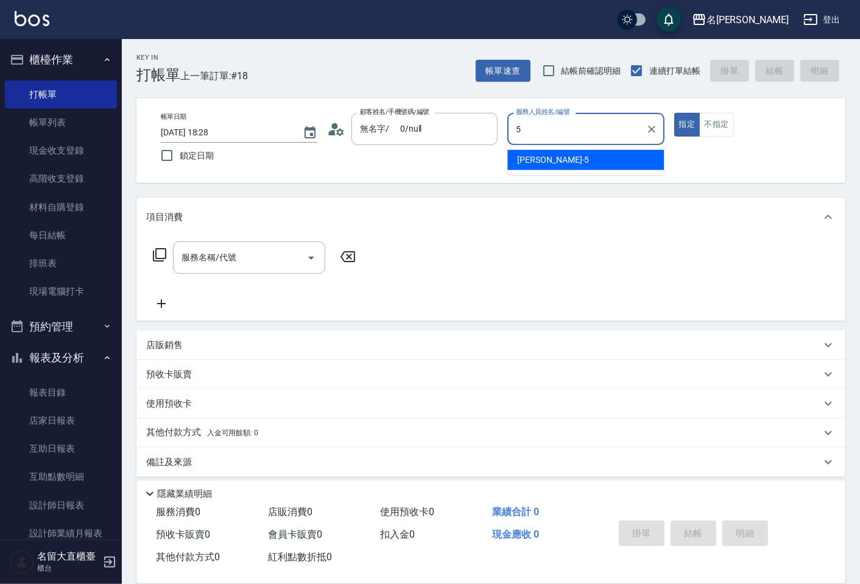
type input "Reese-5"
type button "true"
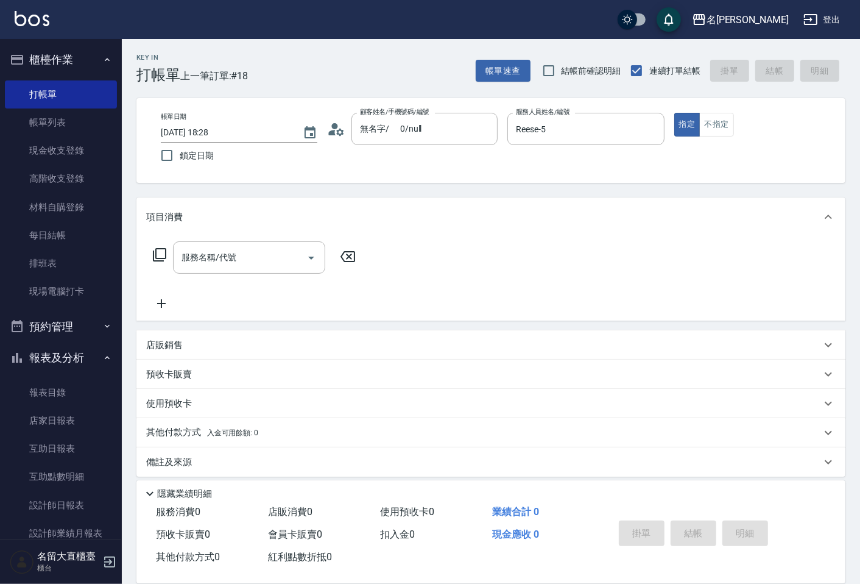
click at [743, 123] on div "指定 不指定" at bounding box center [752, 125] width 157 height 24
click at [734, 127] on button "不指定" at bounding box center [716, 125] width 34 height 24
click at [236, 263] on input "服務名稱/代號" at bounding box center [240, 257] width 123 height 21
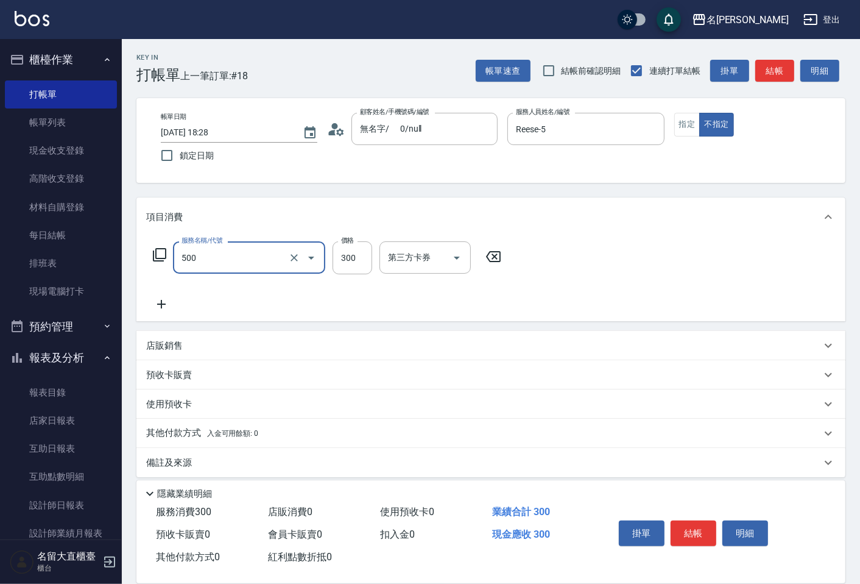
type input "洗髮(500)"
type input "350"
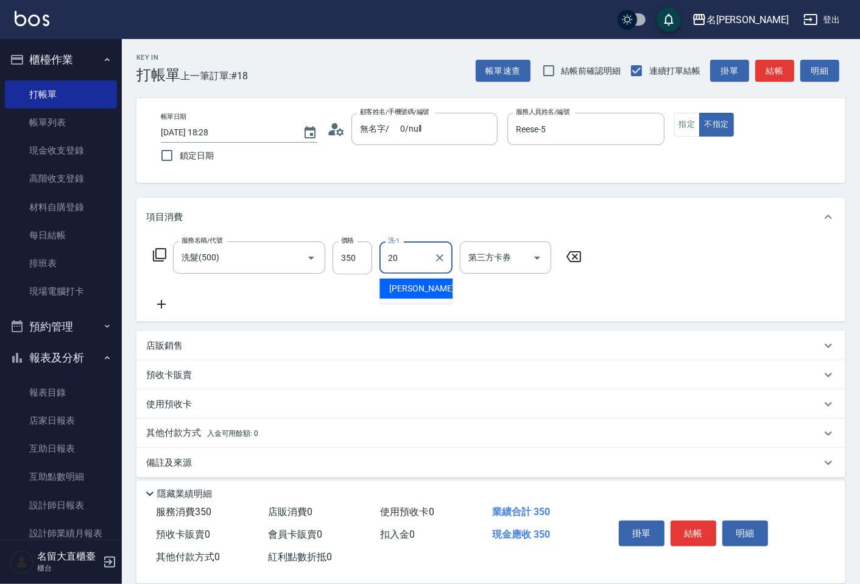
type input "詩雅-20"
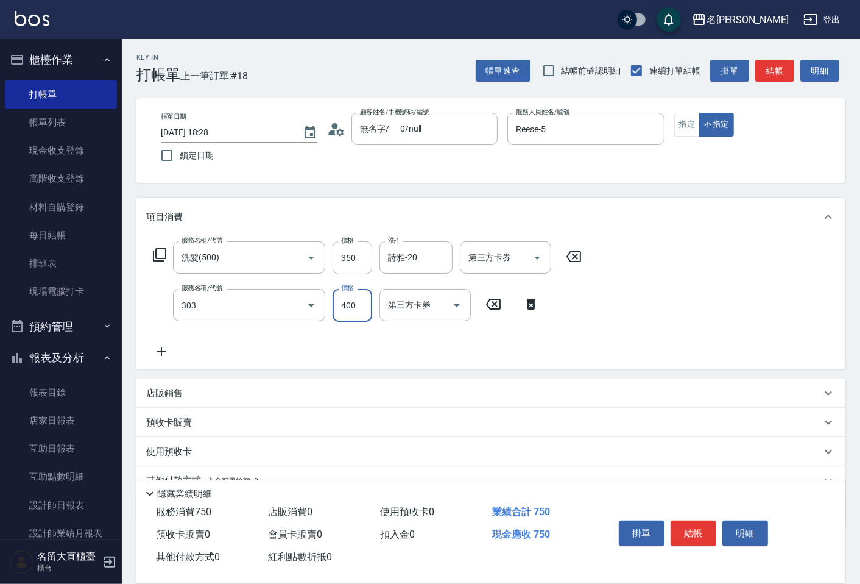
type input "剪髮(C級)(303)"
type input "0"
click at [357, 260] on input "350" at bounding box center [353, 257] width 40 height 33
type input "300"
click at [308, 349] on div "服務名稱/代號 洗髮(500) 服務名稱/代號 價格 300 價格 洗-1 詩雅-20 洗-1 第三方卡券 第三方卡券 服務名稱/代號 剪髮(C級)(303)…" at bounding box center [367, 300] width 443 height 118
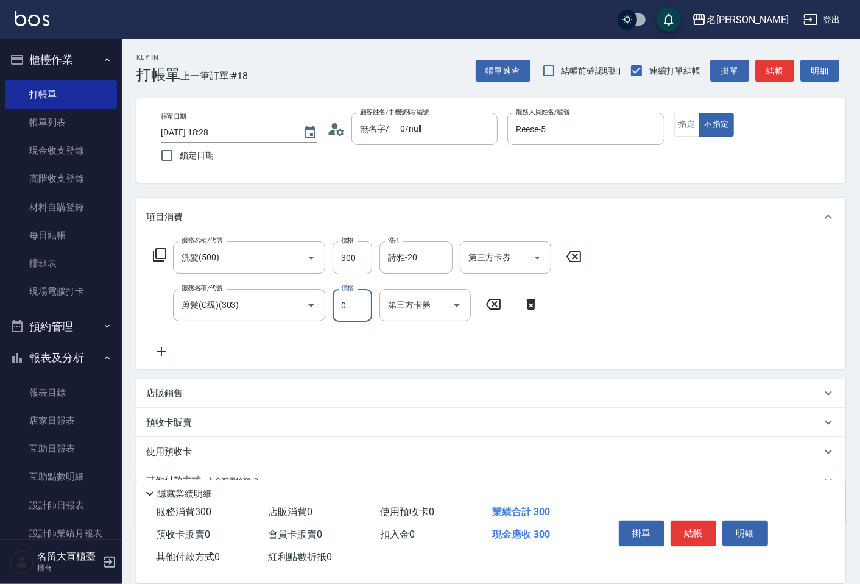
click at [342, 312] on input "0" at bounding box center [353, 305] width 40 height 33
type input "300"
click at [768, 74] on button "結帳" at bounding box center [774, 71] width 39 height 23
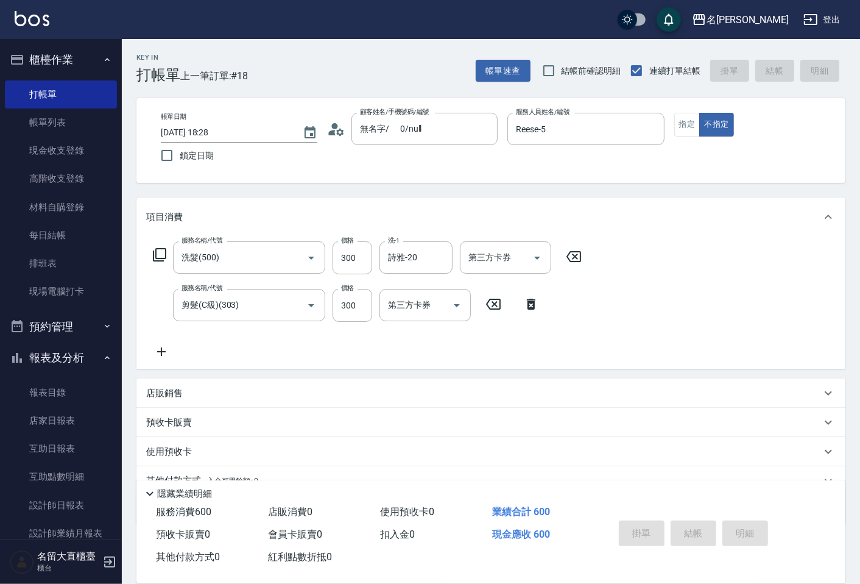
type input "[DATE] 18:29"
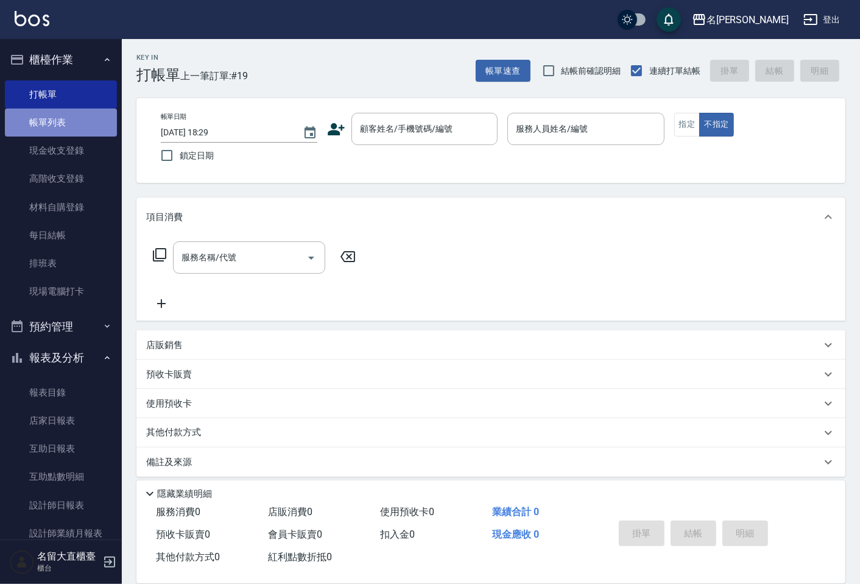
click at [62, 121] on link "帳單列表" at bounding box center [61, 122] width 112 height 28
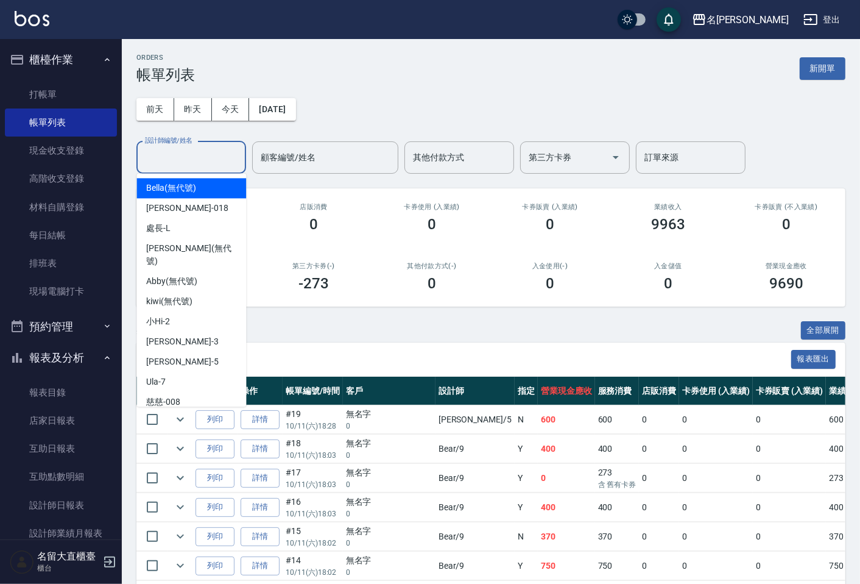
click at [191, 165] on input "設計師編號/姓名" at bounding box center [191, 157] width 99 height 21
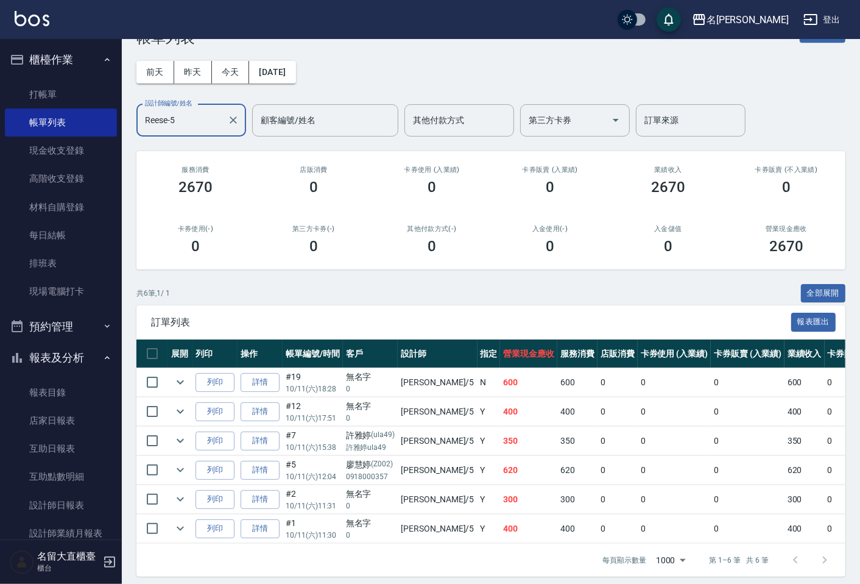
scroll to position [55, 0]
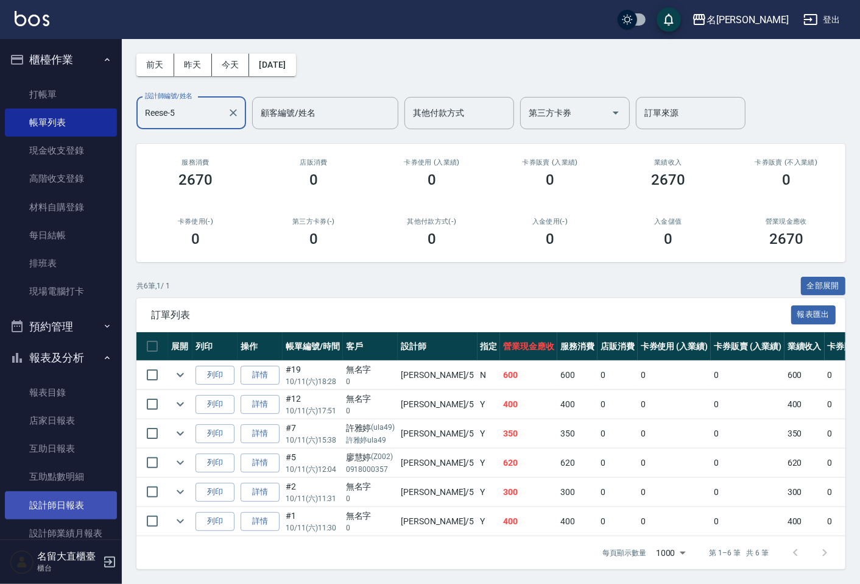
type input "Reese-5"
click at [47, 494] on link "設計師日報表" at bounding box center [61, 505] width 112 height 28
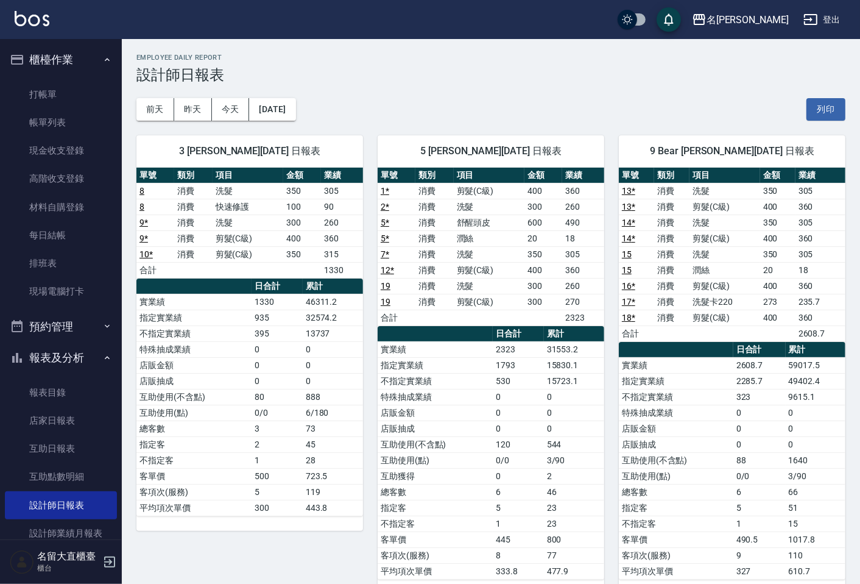
click at [38, 79] on ul "打帳單 帳單列表 現金收支登錄 高階收支登錄 材料自購登錄 每日結帳 排班表 現場電腦打卡" at bounding box center [61, 193] width 112 height 235
click at [41, 86] on link "打帳單" at bounding box center [61, 94] width 112 height 28
